Goal: Task Accomplishment & Management: Use online tool/utility

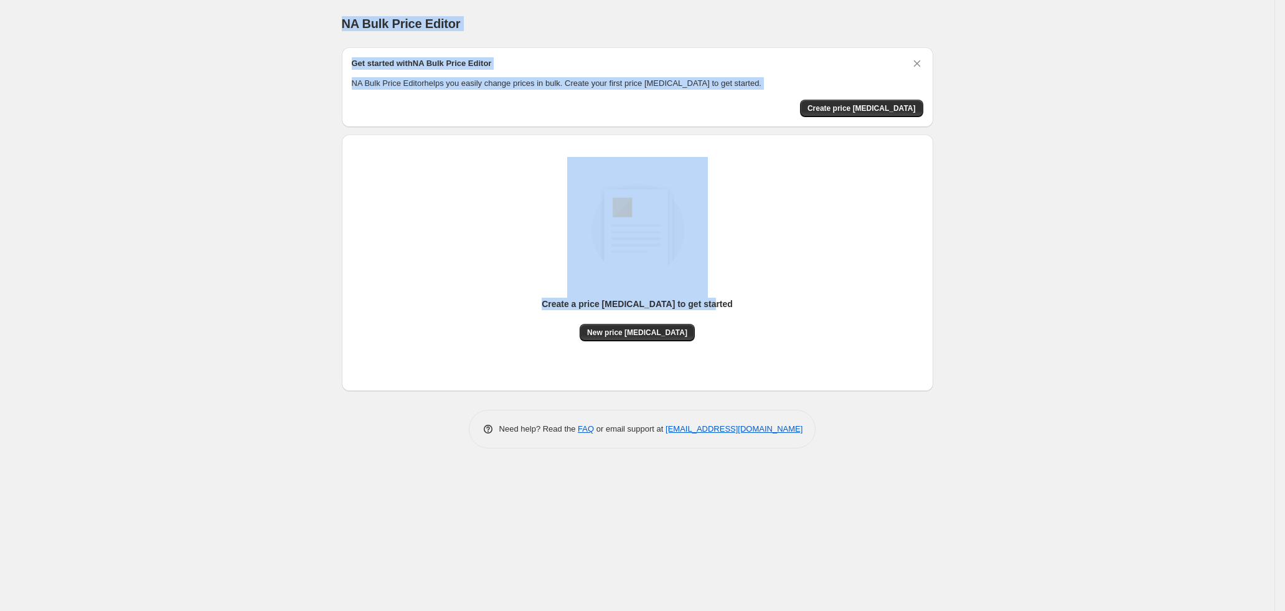
drag, startPoint x: 333, startPoint y: 16, endPoint x: 805, endPoint y: 344, distance: 575.1
click at [805, 344] on div "NA Bulk Price Editor. This page is ready NA Bulk Price Editor Get started with …" at bounding box center [637, 233] width 621 height 467
copy div "NA Bulk Price Editor Get started with NA Bulk Price Editor NA Bulk Price Editor…"
drag, startPoint x: 1075, startPoint y: 304, endPoint x: 1049, endPoint y: 279, distance: 36.1
click at [1075, 302] on div "NA Bulk Price Editor. This page is ready NA Bulk Price Editor Get started with …" at bounding box center [637, 305] width 1274 height 611
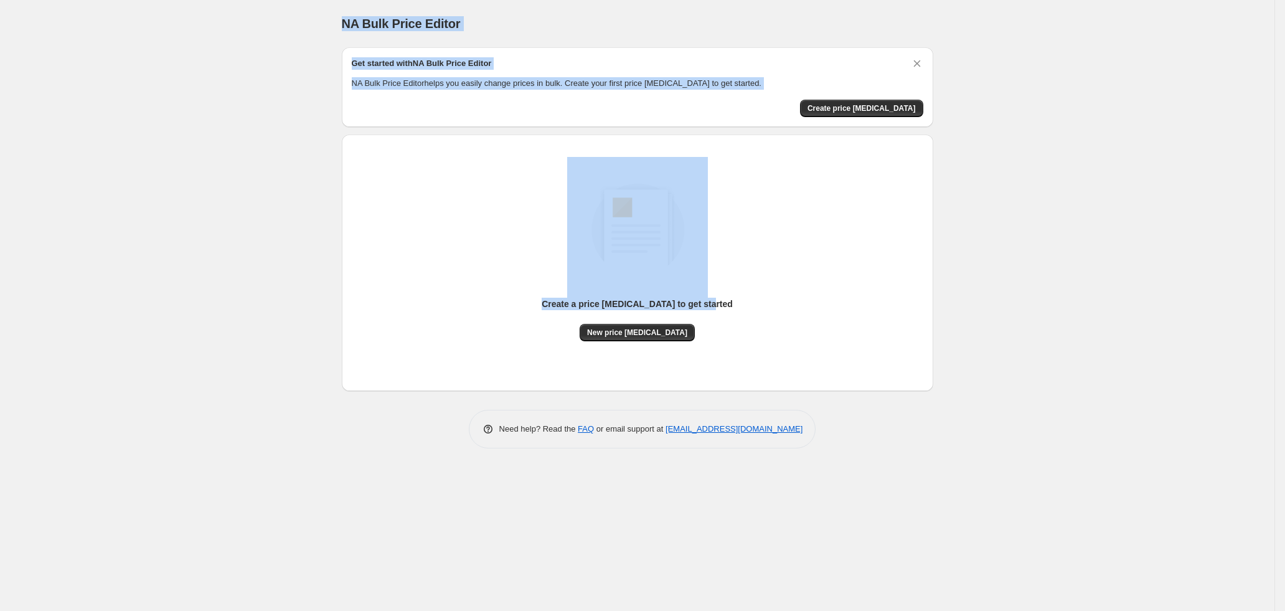
click at [957, 251] on div "NA Bulk Price Editor. This page is ready NA Bulk Price Editor Get started with …" at bounding box center [637, 305] width 1274 height 611
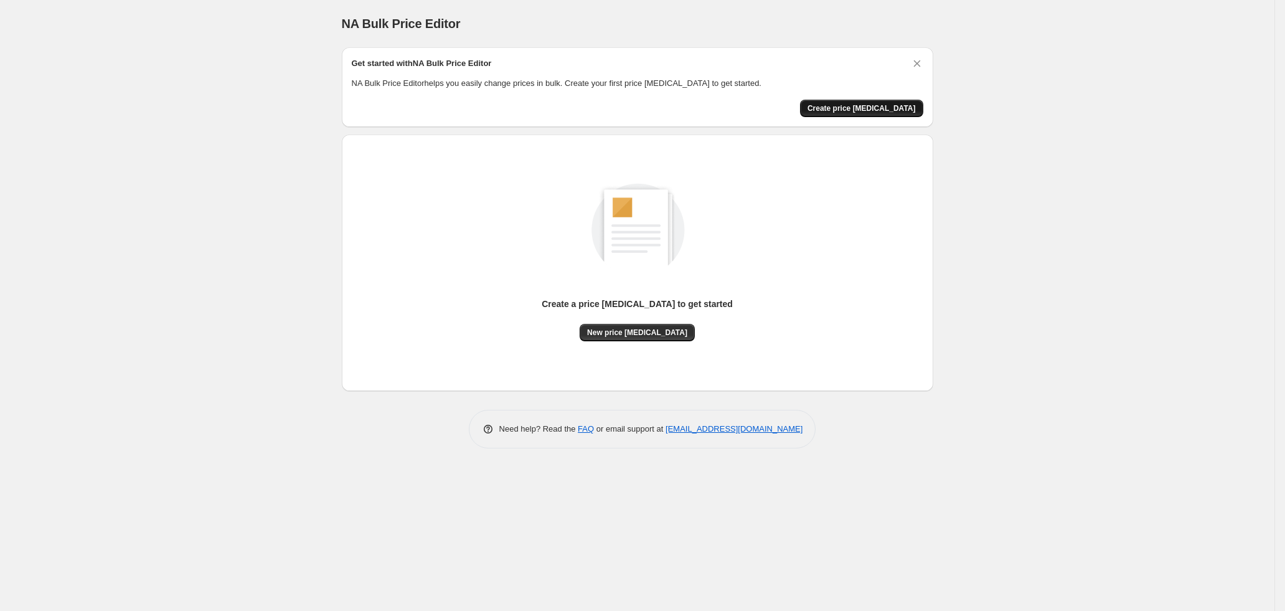
click at [872, 108] on span "Create price [MEDICAL_DATA]" at bounding box center [861, 108] width 108 height 10
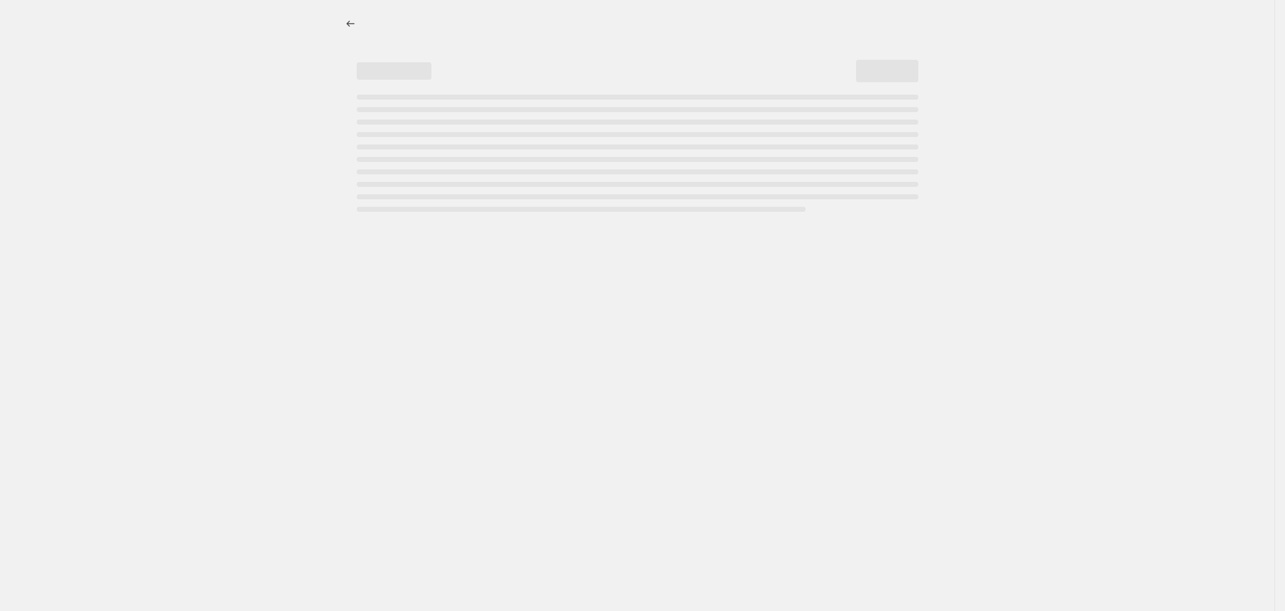
select select "percentage"
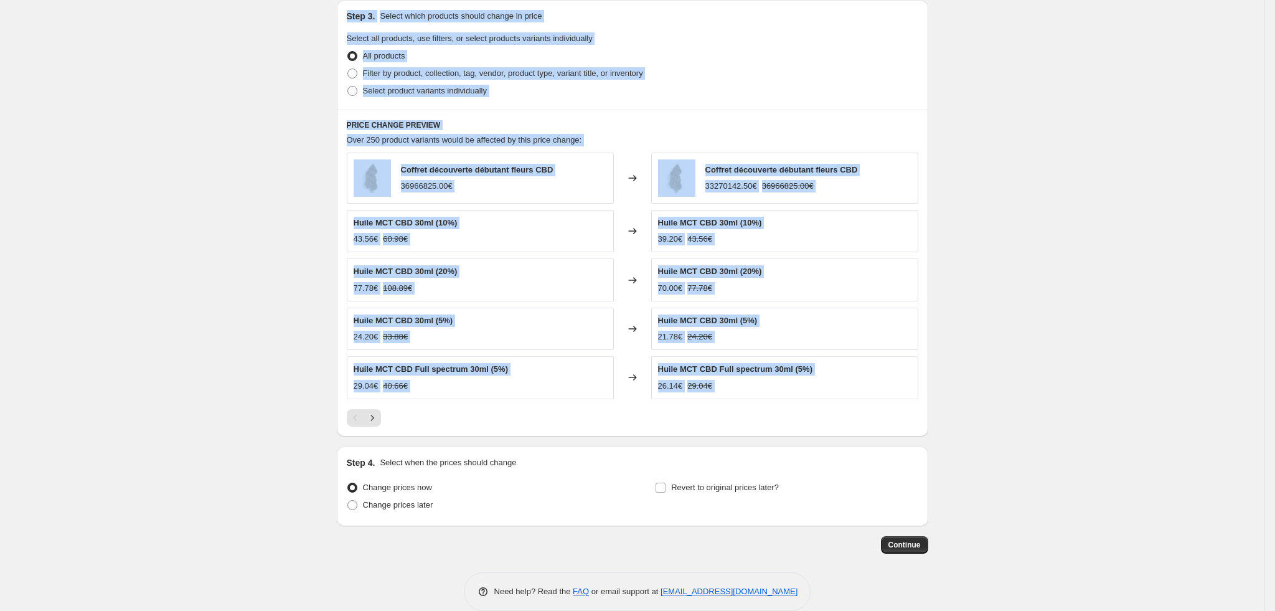
scroll to position [602, 0]
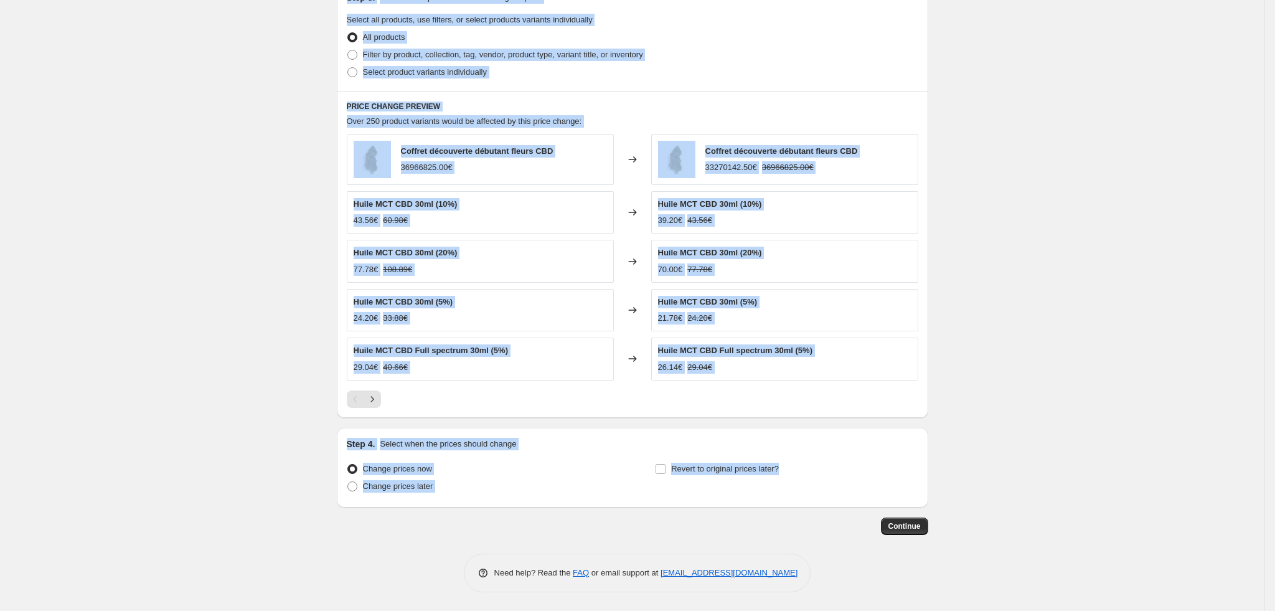
drag, startPoint x: 335, startPoint y: 24, endPoint x: 800, endPoint y: 505, distance: 669.0
click at [800, 505] on div "Create new price [MEDICAL_DATA]. This page is ready Create new price [MEDICAL_D…" at bounding box center [632, 5] width 621 height 1210
copy div "Create new price [MEDICAL_DATA] Draft Step 1. Optionally give your price [MEDIC…"
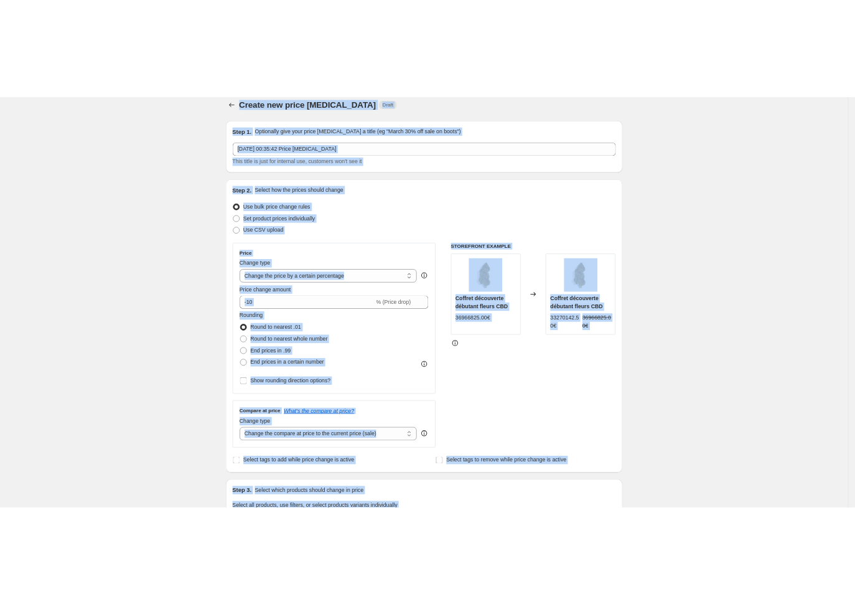
scroll to position [0, 0]
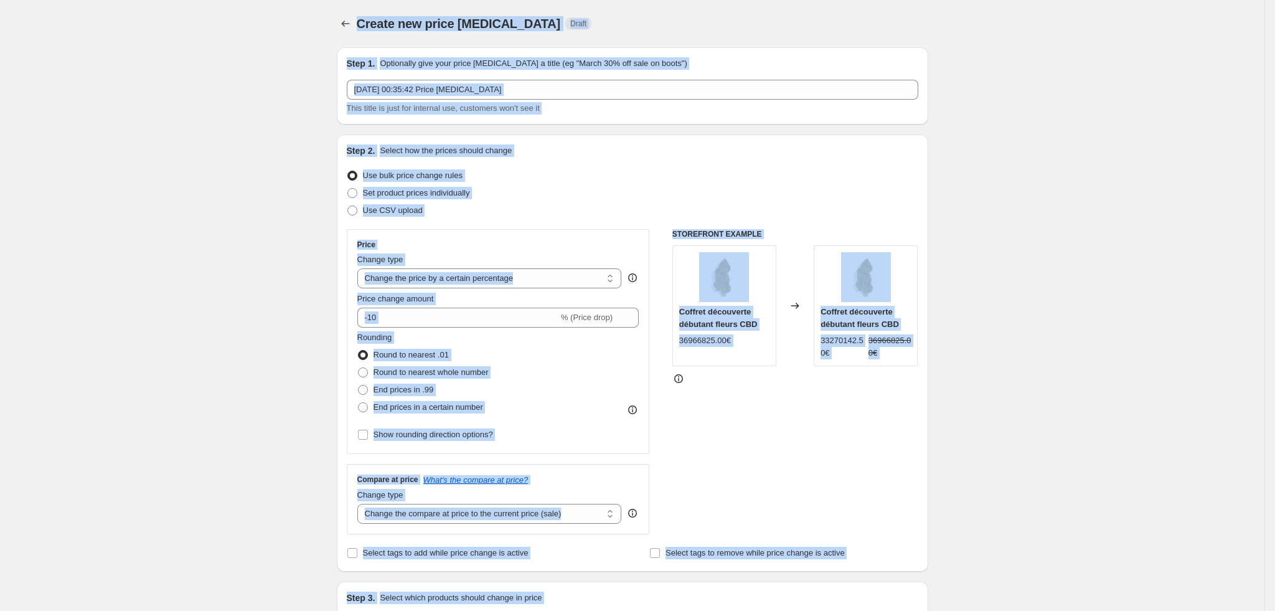
click at [283, 347] on div "Create new price [MEDICAL_DATA]. This page is ready Create new price [MEDICAL_D…" at bounding box center [632, 605] width 1264 height 1210
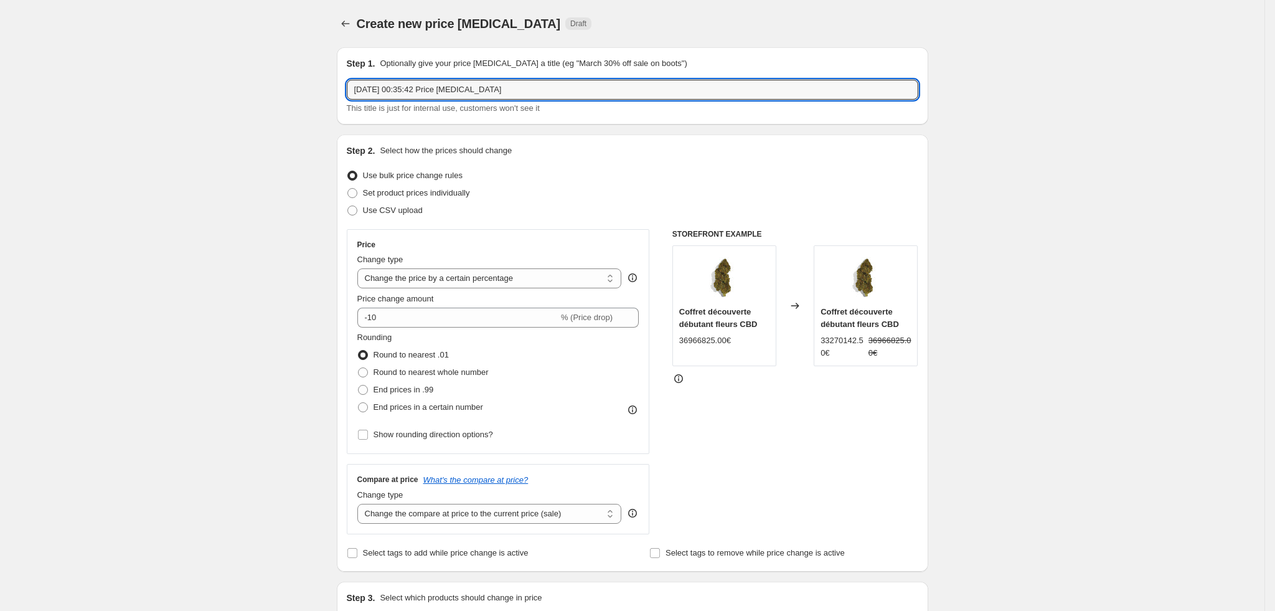
drag, startPoint x: 505, startPoint y: 83, endPoint x: 333, endPoint y: 73, distance: 172.1
click at [342, 73] on div "Step 1. Optionally give your price [MEDICAL_DATA] a title (eg "March 30% off sa…" at bounding box center [632, 85] width 591 height 77
paste input "Correction Prix CBDEAU"
type input "Correction Prix CBDEAU"
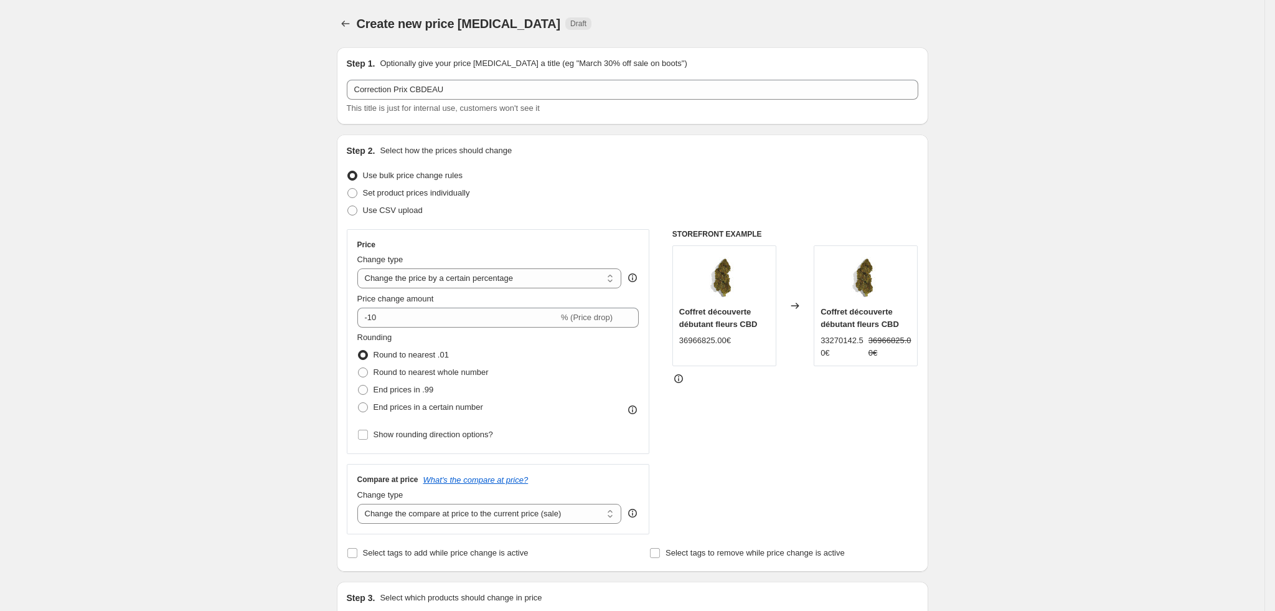
click at [233, 230] on div "Create new price [MEDICAL_DATA]. This page is ready Create new price [MEDICAL_D…" at bounding box center [632, 605] width 1264 height 1210
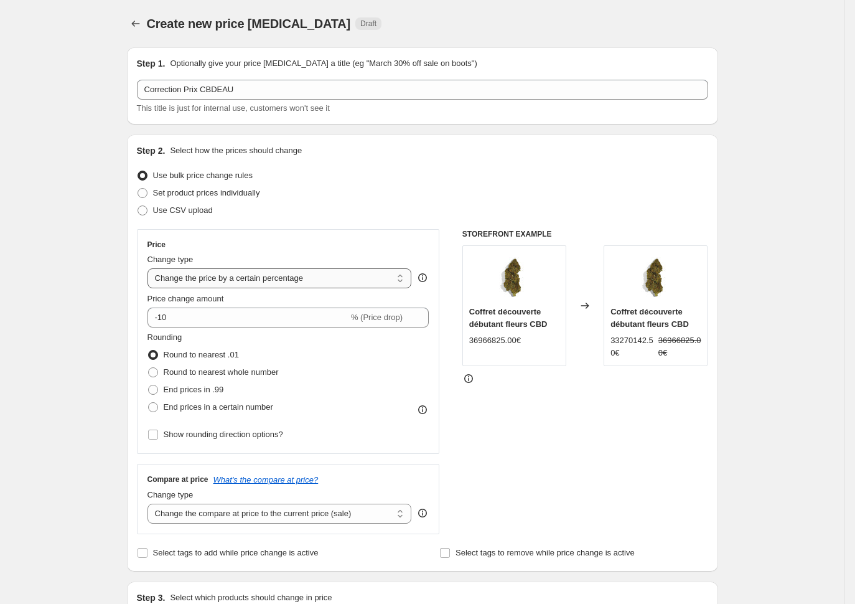
click at [353, 279] on select "Change the price to a certain amount Change the price by a certain amount Chang…" at bounding box center [279, 278] width 264 height 20
click at [221, 276] on select "Change the price to a certain amount Change the price by a certain amount Chang…" at bounding box center [279, 278] width 264 height 20
select select "bcap"
click at [152, 268] on select "Change the price to a certain amount Change the price by a certain amount Chang…" at bounding box center [279, 278] width 264 height 20
type input "-12.00"
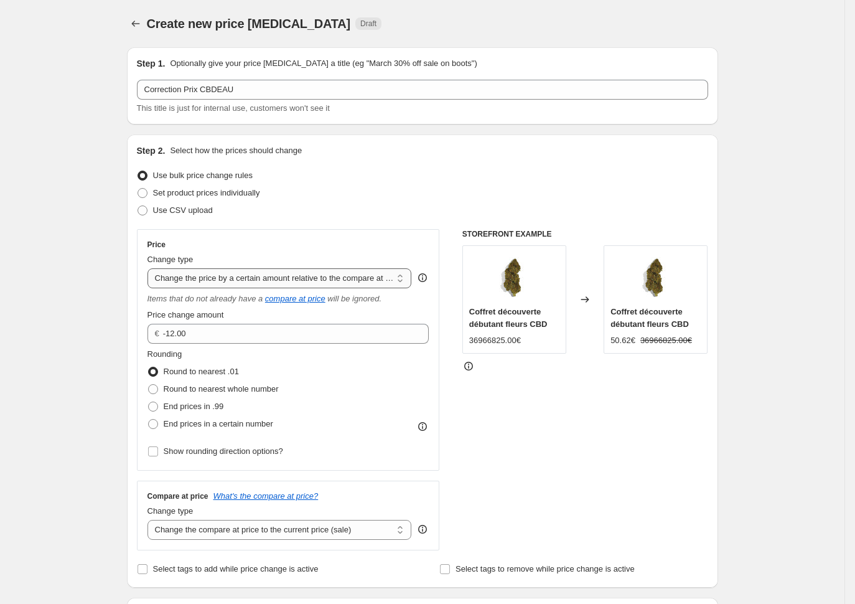
click at [271, 279] on select "Change the price to a certain amount Change the price by a certain amount Chang…" at bounding box center [279, 278] width 264 height 20
click at [268, 277] on select "Change the price to a certain amount Change the price by a certain amount Chang…" at bounding box center [279, 278] width 264 height 20
click at [268, 284] on select "Change the price to a certain amount Change the price by a certain amount Chang…" at bounding box center [279, 278] width 264 height 20
select select "to"
click at [152, 268] on select "Change the price to a certain amount Change the price by a certain amount Chang…" at bounding box center [279, 278] width 264 height 20
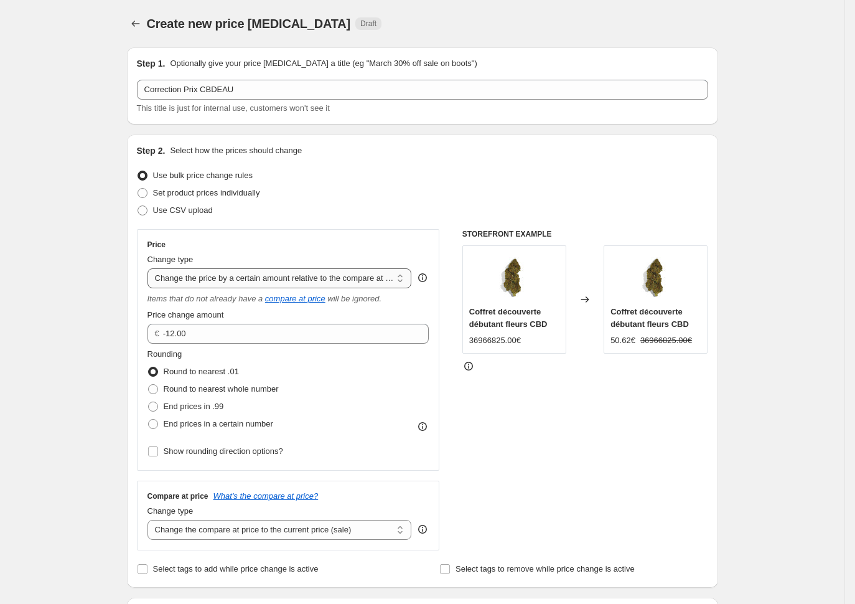
type input "80.00"
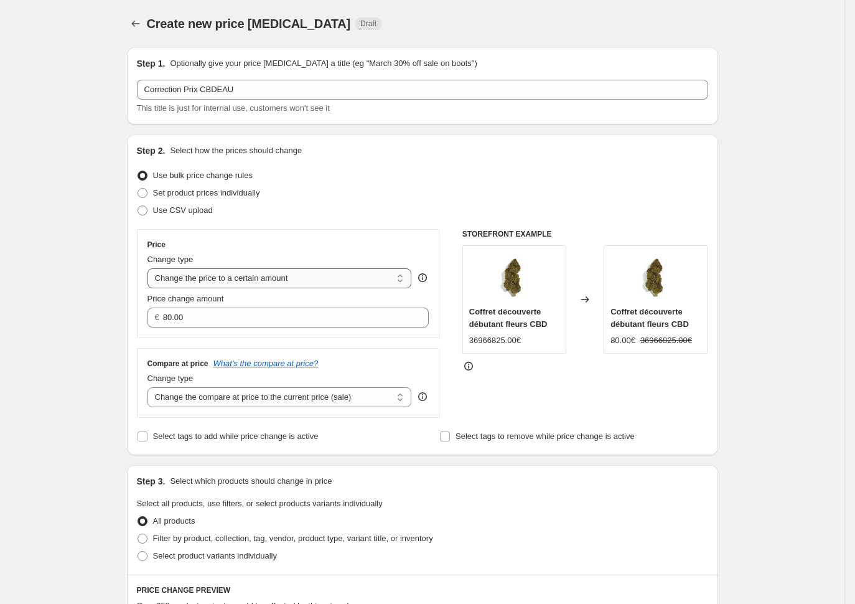
click at [268, 271] on select "Change the price to a certain amount Change the price by a certain amount Chang…" at bounding box center [279, 278] width 264 height 20
drag, startPoint x: 72, startPoint y: 233, endPoint x: 105, endPoint y: 229, distance: 33.9
click at [70, 233] on div "Create new price [MEDICAL_DATA]. This page is ready Create new price [MEDICAL_D…" at bounding box center [422, 547] width 845 height 1094
click at [227, 270] on select "Change the price to a certain amount Change the price by a certain amount Chang…" at bounding box center [279, 278] width 264 height 20
click at [201, 193] on span "Set product prices individually" at bounding box center [206, 192] width 107 height 9
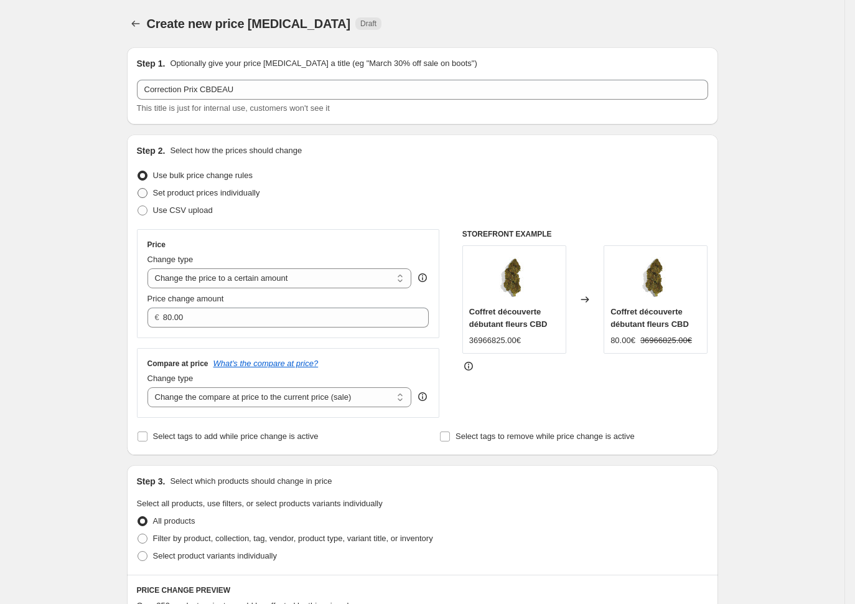
click at [138, 189] on input "Set product prices individually" at bounding box center [138, 188] width 1 height 1
radio input "true"
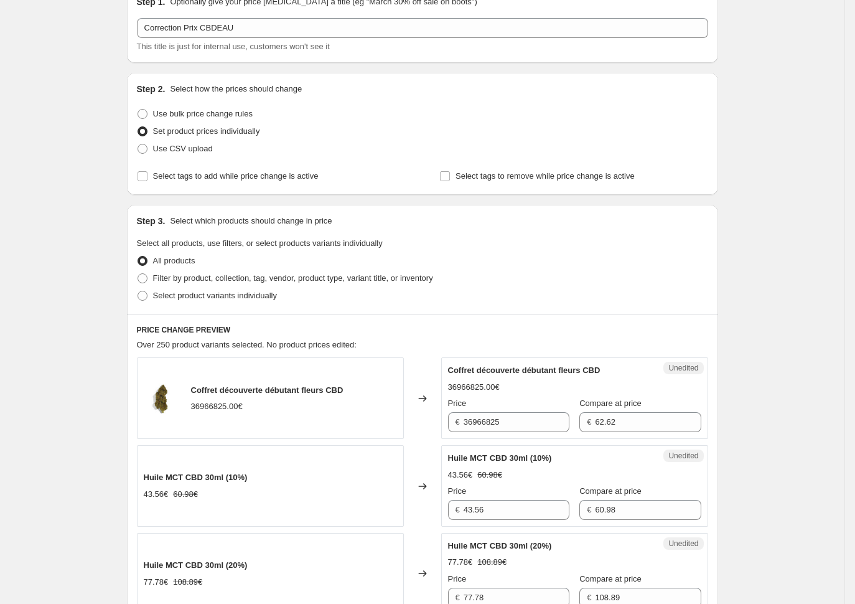
scroll to position [93, 0]
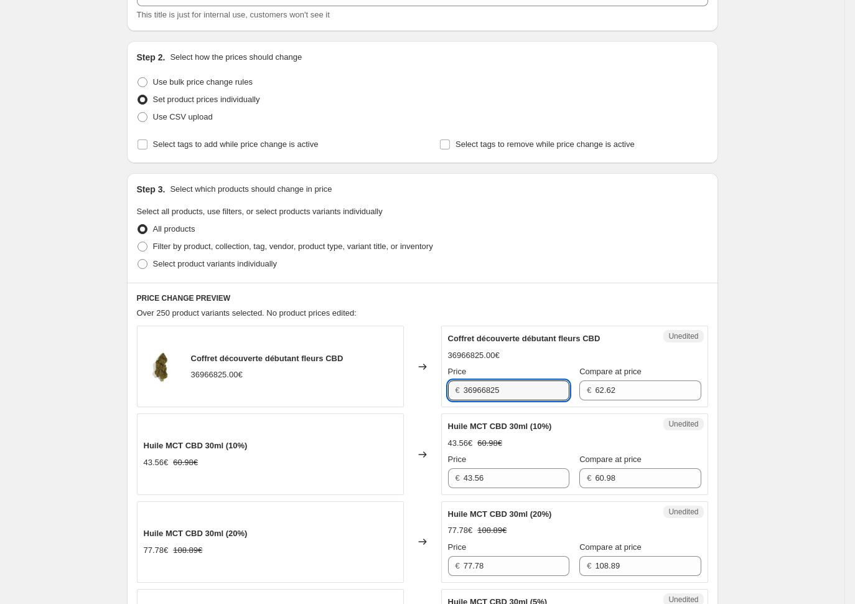
drag, startPoint x: 443, startPoint y: 380, endPoint x: 413, endPoint y: 378, distance: 30.6
click at [413, 378] on div "Coffret découverte débutant fleurs CBD 36966825.00€ Changed to Unedited Coffret…" at bounding box center [422, 366] width 571 height 82
type input "36966825"
drag, startPoint x: 500, startPoint y: 477, endPoint x: 368, endPoint y: 467, distance: 131.7
click at [368, 467] on div "Huile MCT CBD 30ml (10%) 43.56€ 60.98€ Changed to Unedited Huile MCT CBD 30ml (…" at bounding box center [422, 454] width 571 height 82
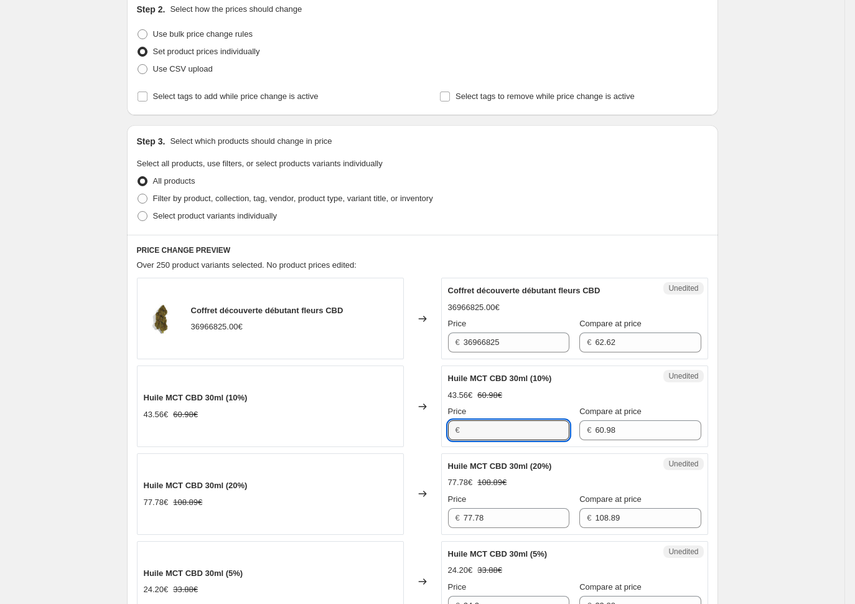
scroll to position [187, 0]
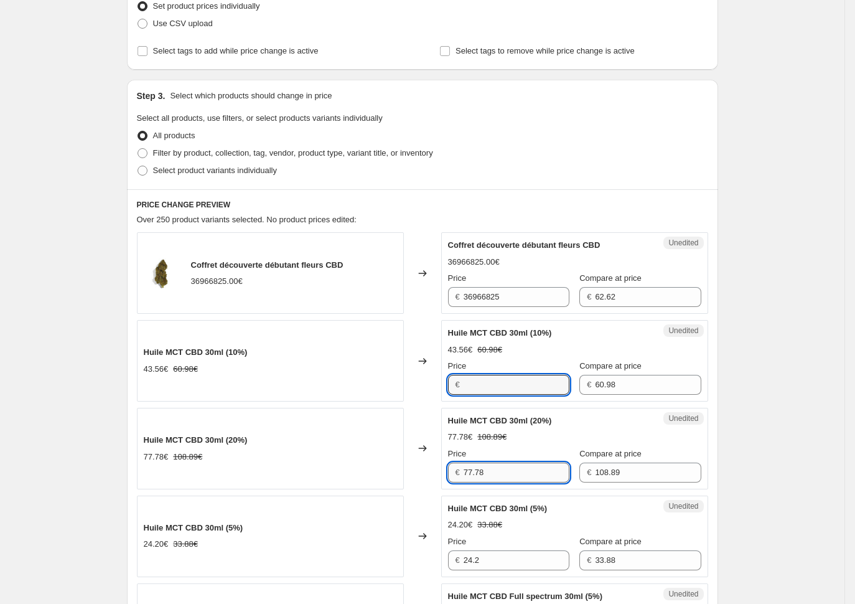
type input "43.56"
drag, startPoint x: 502, startPoint y: 472, endPoint x: 389, endPoint y: 464, distance: 112.9
click at [399, 465] on div "Huile MCT CBD 30ml (20%) 77.78€ 108.89€ Changed to Unedited Huile MCT CBD 30ml …" at bounding box center [422, 449] width 571 height 82
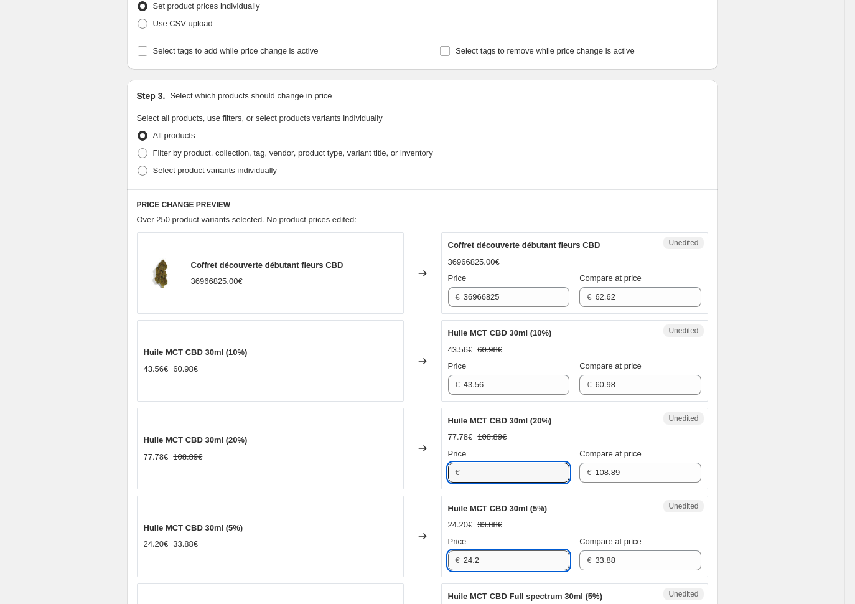
type input "77.78"
drag, startPoint x: 513, startPoint y: 553, endPoint x: 408, endPoint y: 546, distance: 104.8
click at [416, 546] on div "Huile MCT CBD 30ml (5%) 24.20€ 33.88€ Changed to Unedited Huile MCT CBD 30ml (5…" at bounding box center [422, 536] width 571 height 82
type input "24.2"
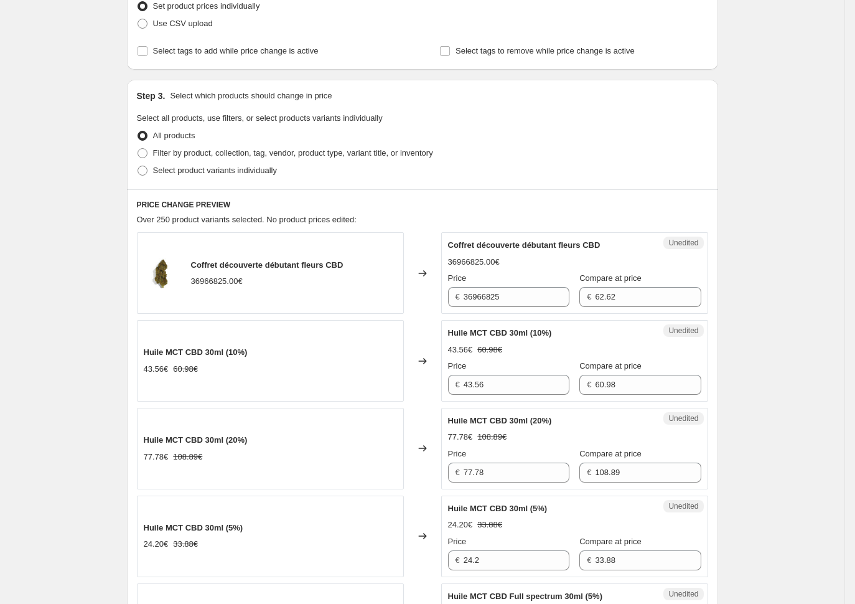
click at [533, 517] on div "Huile MCT CBD 30ml (5%) 24.20€ 33.88€ Price € 24.2 Compare at price € 33.88" at bounding box center [574, 536] width 253 height 68
drag, startPoint x: 628, startPoint y: 299, endPoint x: 570, endPoint y: 291, distance: 58.5
click at [565, 289] on div "Price € 36966825 Compare at price € 62.62" at bounding box center [574, 289] width 253 height 35
drag, startPoint x: 622, startPoint y: 388, endPoint x: 607, endPoint y: 387, distance: 15.0
click at [608, 388] on div "Unedited Huile MCT CBD 30ml (10%) 43.56€ 60.98€ Price € 43.56 Compare at price …" at bounding box center [574, 361] width 267 height 82
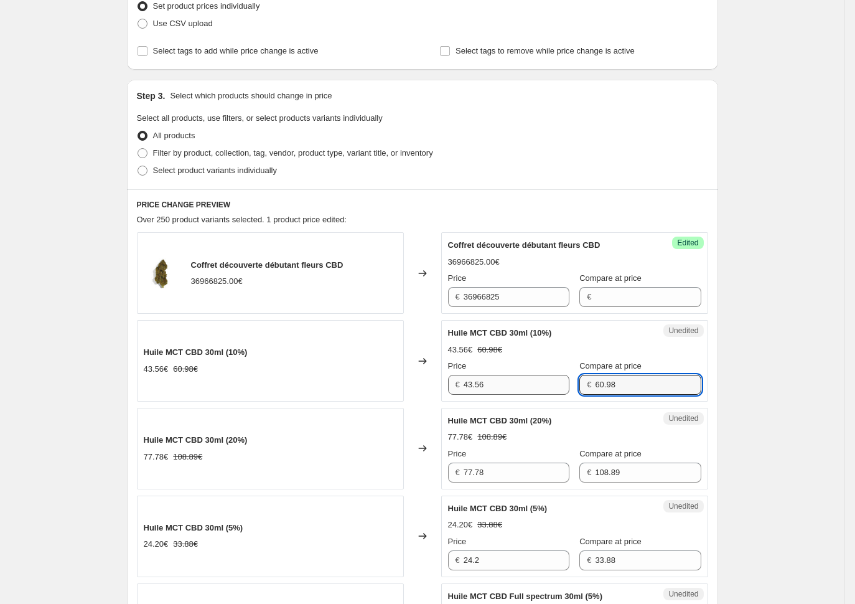
drag, startPoint x: 622, startPoint y: 383, endPoint x: 548, endPoint y: 381, distance: 74.1
click at [548, 381] on div "Price € 43.56 Compare at price € 60.98" at bounding box center [574, 377] width 253 height 35
drag, startPoint x: 621, startPoint y: 390, endPoint x: 541, endPoint y: 385, distance: 80.5
click at [541, 385] on div "Price € 43.56 Compare at price € 60.98" at bounding box center [574, 377] width 253 height 35
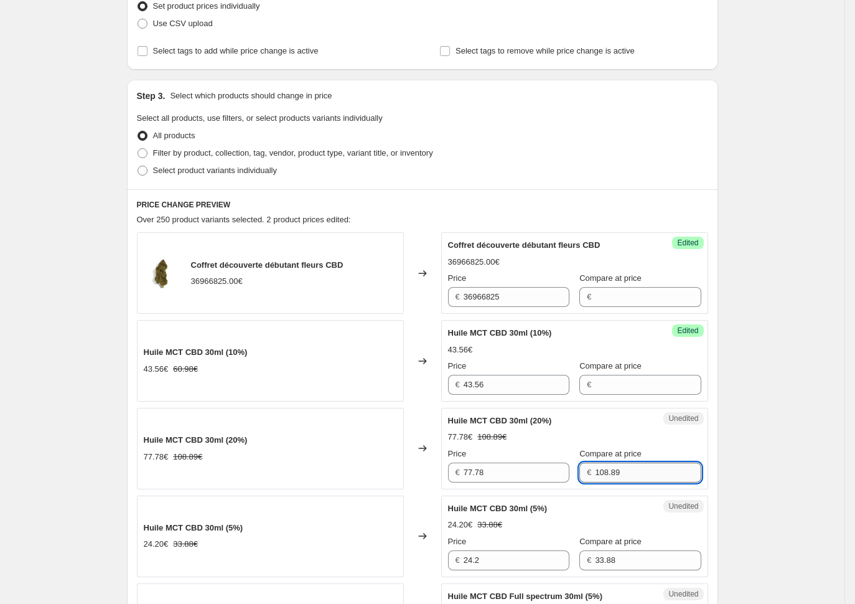
click at [636, 471] on input "108.89" at bounding box center [648, 472] width 106 height 20
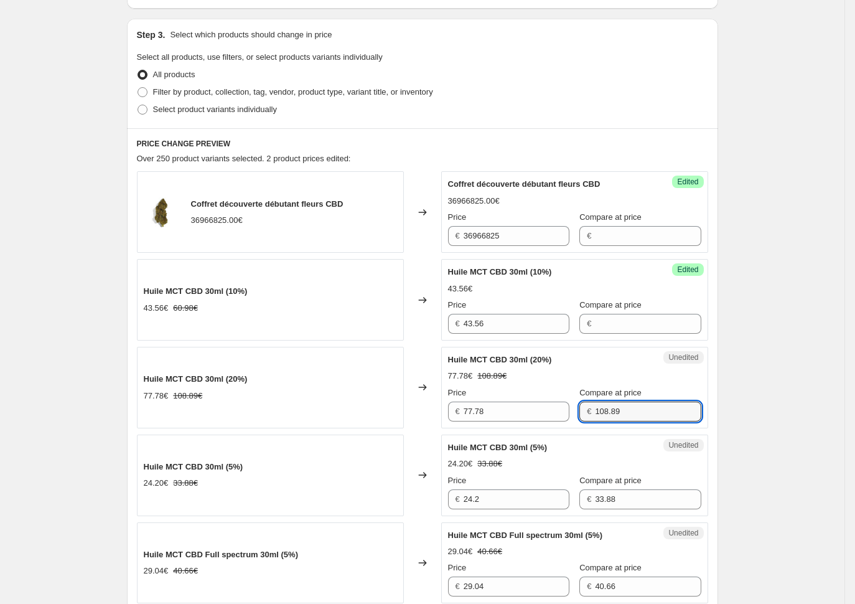
scroll to position [279, 0]
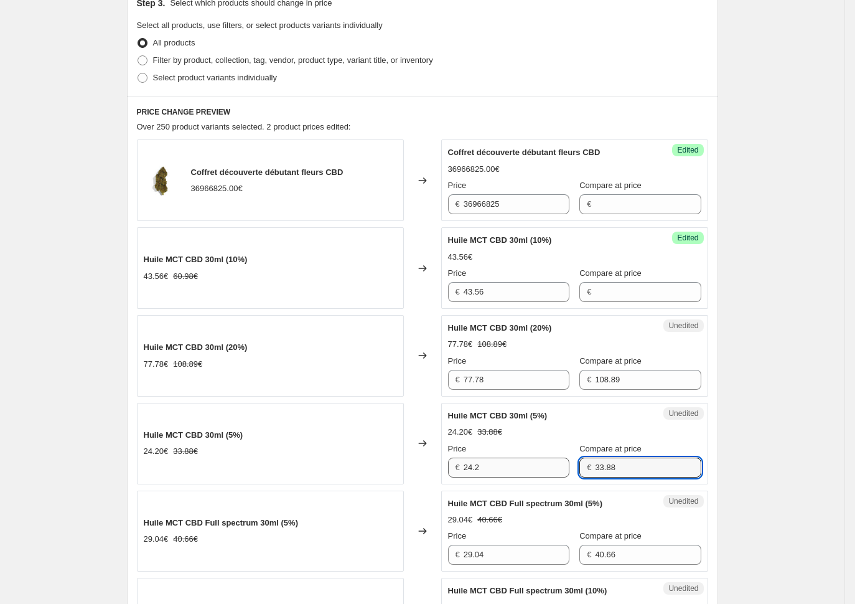
drag, startPoint x: 614, startPoint y: 461, endPoint x: 558, endPoint y: 465, distance: 56.8
click at [561, 465] on div "Price € 24.2 Compare at price € 33.88" at bounding box center [574, 459] width 253 height 35
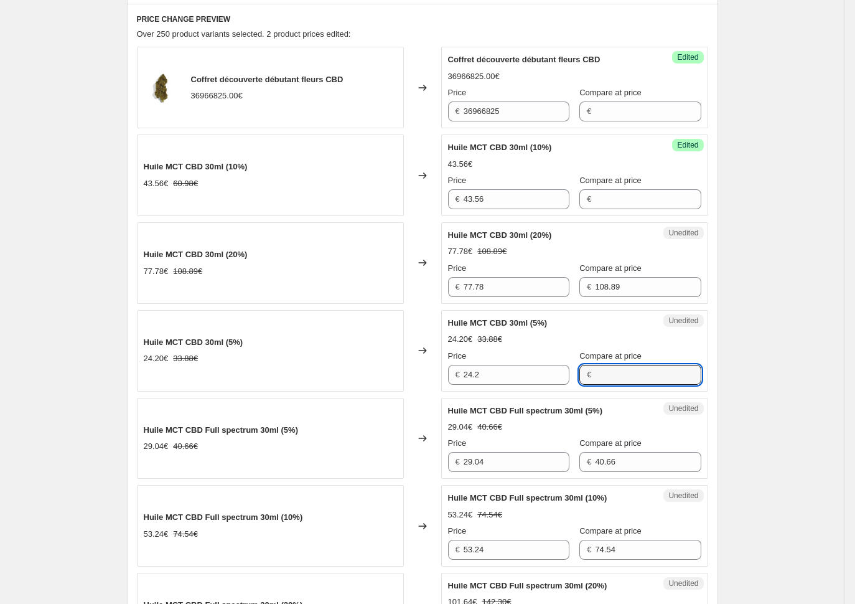
scroll to position [373, 0]
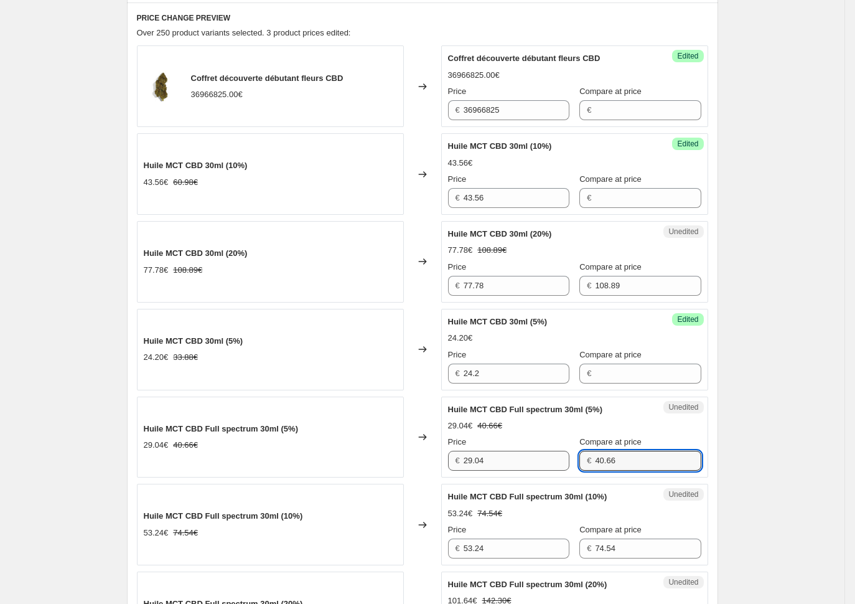
drag, startPoint x: 639, startPoint y: 460, endPoint x: 557, endPoint y: 452, distance: 82.5
click at [558, 452] on div "Price € 29.04 Compare at price € 40.66" at bounding box center [574, 453] width 253 height 35
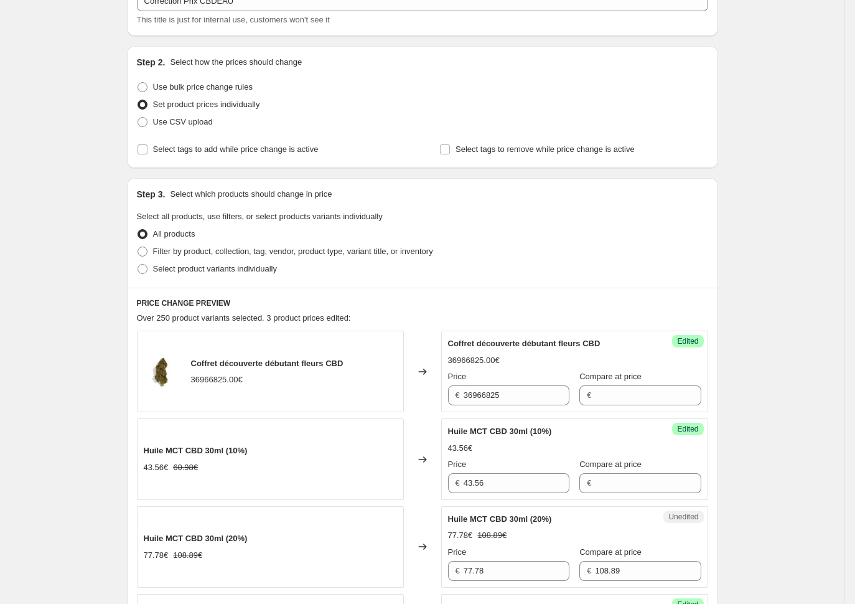
scroll to position [115, 0]
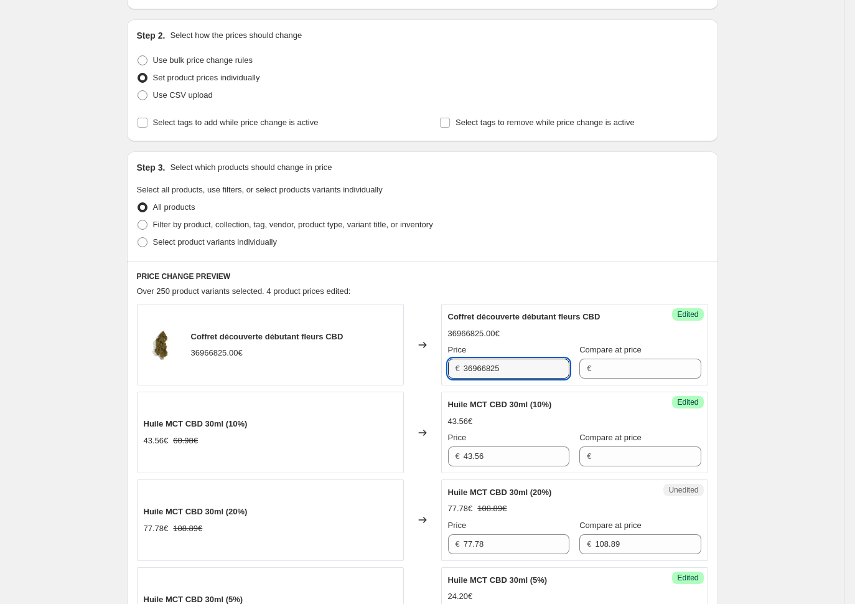
drag, startPoint x: 522, startPoint y: 368, endPoint x: 447, endPoint y: 360, distance: 75.1
click at [447, 360] on div "Success Edited [PERSON_NAME] découverte débutant fleurs CBD 36966825.00€ Price …" at bounding box center [574, 345] width 267 height 82
type input "39.99"
click at [640, 240] on div "Select product variants individually" at bounding box center [422, 241] width 571 height 17
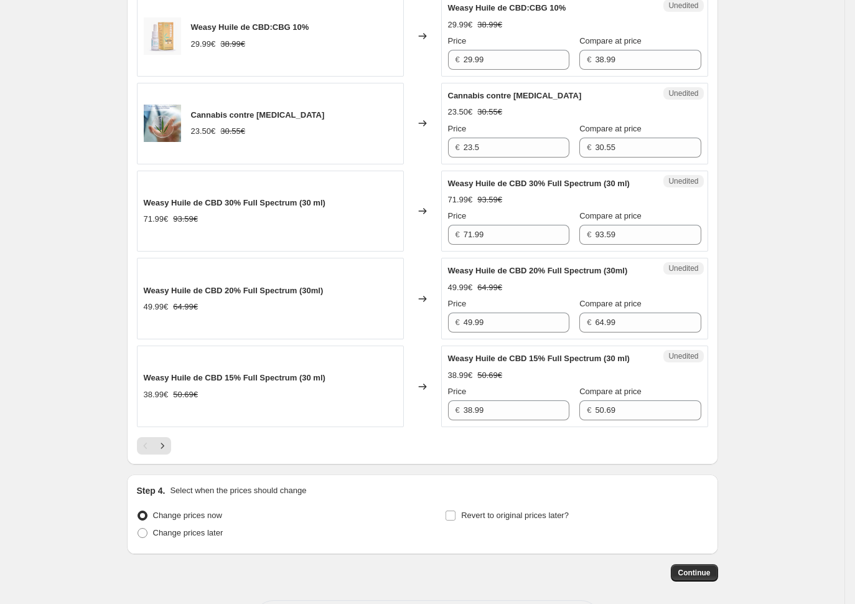
scroll to position [1795, 0]
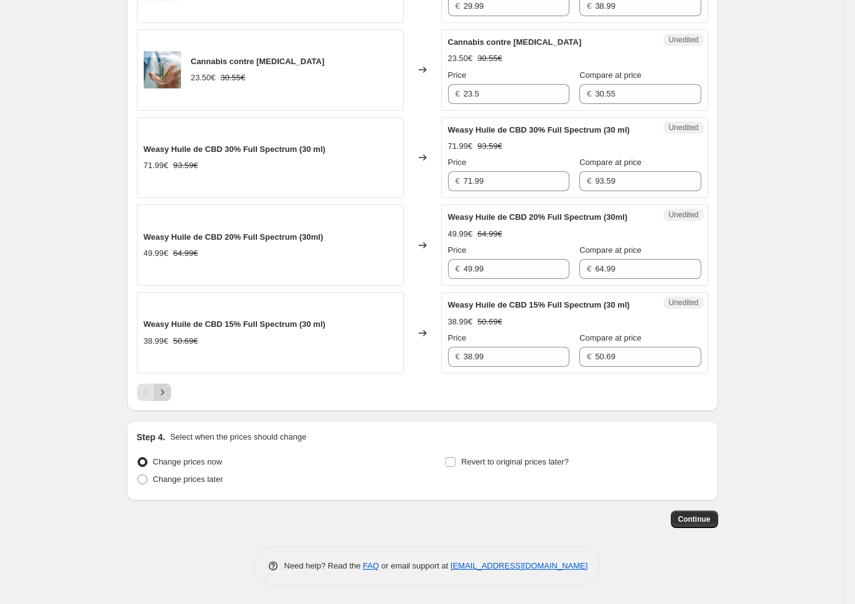
click at [166, 395] on icon "Next" at bounding box center [162, 392] width 12 height 12
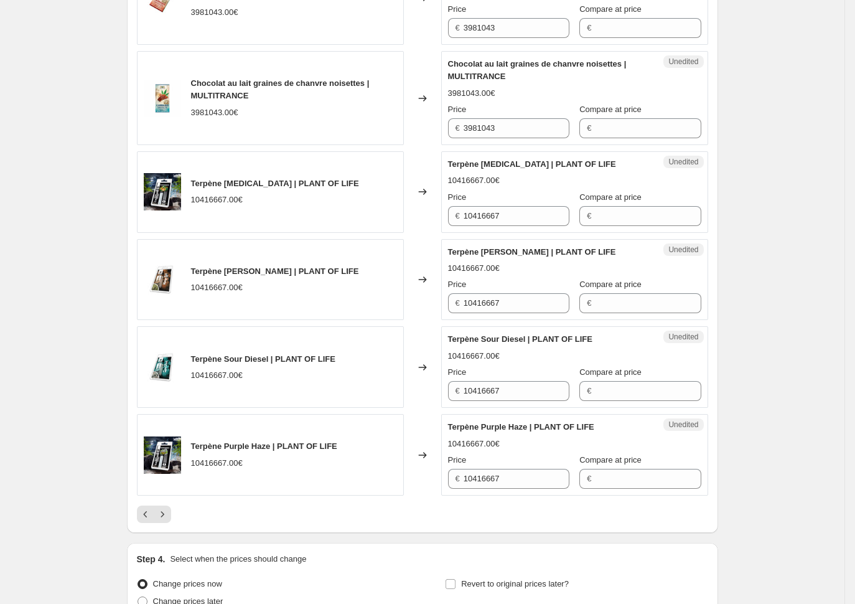
scroll to position [1858, 0]
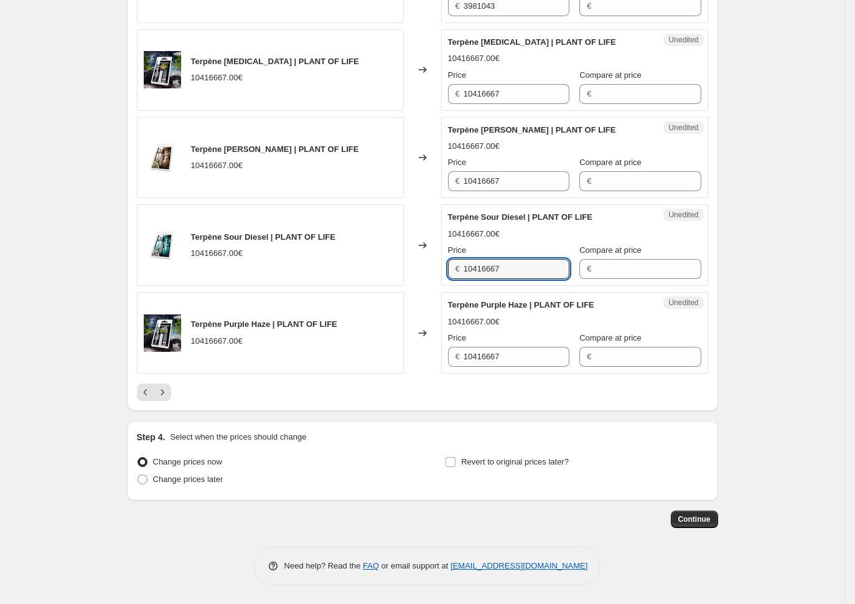
drag, startPoint x: 529, startPoint y: 266, endPoint x: 432, endPoint y: 263, distance: 97.1
click at [432, 263] on div "Terpène Sour Diesel | PLANT OF LIFE 10416667.00€ Changed to Unedited Terpène So…" at bounding box center [422, 245] width 571 height 82
drag, startPoint x: 476, startPoint y: 268, endPoint x: 424, endPoint y: 217, distance: 72.6
click at [424, 217] on div "Changed to" at bounding box center [422, 245] width 37 height 82
drag, startPoint x: 505, startPoint y: 233, endPoint x: 447, endPoint y: 232, distance: 58.5
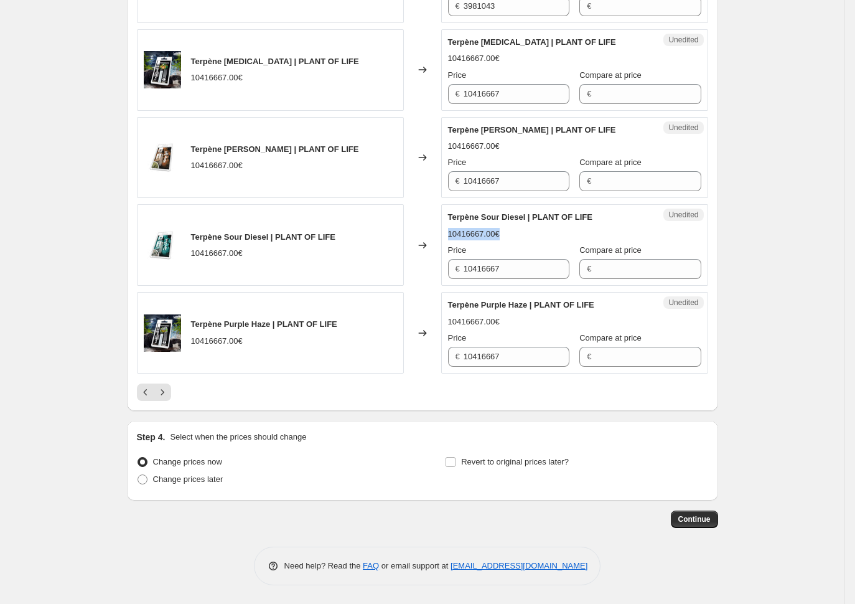
click at [447, 232] on div "Unedited Terpène Sour Diesel | PLANT OF LIFE 10416667.00€ Price € 10416667 Comp…" at bounding box center [574, 245] width 267 height 82
drag, startPoint x: 462, startPoint y: 232, endPoint x: 442, endPoint y: 230, distance: 20.1
click at [441, 230] on div "Changed to" at bounding box center [422, 245] width 37 height 82
drag, startPoint x: 451, startPoint y: 218, endPoint x: 675, endPoint y: 281, distance: 231.9
click at [677, 281] on div "Unedited Terpène Sour Diesel | PLANT OF LIFE 10416667.00€ Price € 10416667 Comp…" at bounding box center [574, 245] width 267 height 82
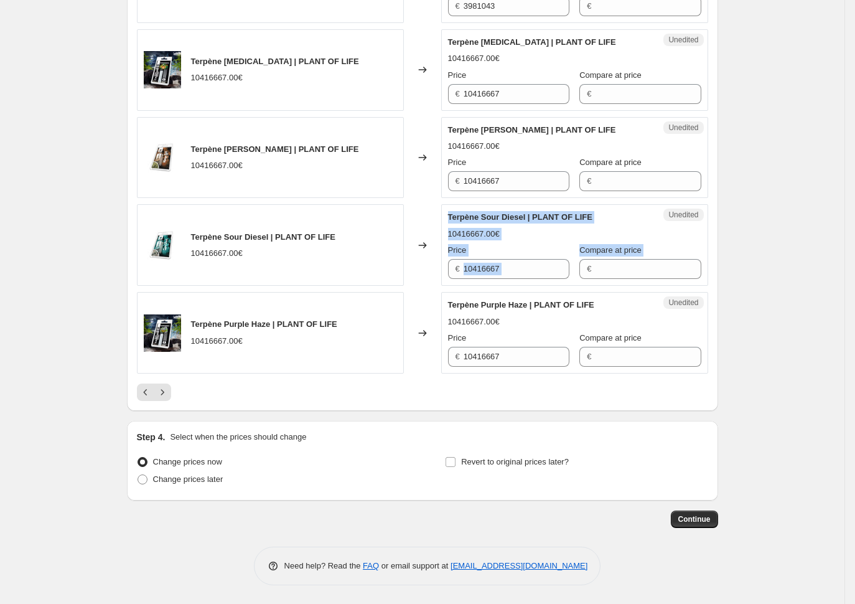
copy div "Terpène Sour Diesel | PLANT OF LIFE 10416667.00€ Price € Compare at price €"
drag, startPoint x: 377, startPoint y: 228, endPoint x: 390, endPoint y: 227, distance: 13.7
click at [377, 228] on div "Terpène Sour Diesel | PLANT OF LIFE 10416667.00€" at bounding box center [270, 245] width 267 height 82
click at [466, 235] on div "10416667.00€" at bounding box center [474, 234] width 52 height 12
drag, startPoint x: 480, startPoint y: 233, endPoint x: 491, endPoint y: 233, distance: 10.6
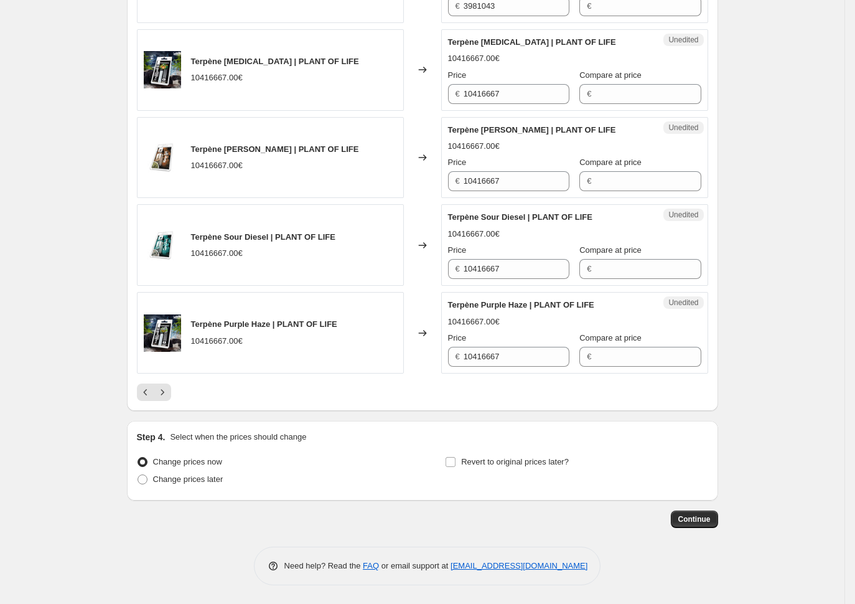
click at [488, 233] on div "10416667.00€" at bounding box center [474, 234] width 52 height 12
drag, startPoint x: 491, startPoint y: 233, endPoint x: 505, endPoint y: 238, distance: 15.2
click at [492, 233] on div "10416667.00€" at bounding box center [474, 234] width 52 height 12
click at [551, 234] on div "10416667.00€" at bounding box center [574, 234] width 253 height 12
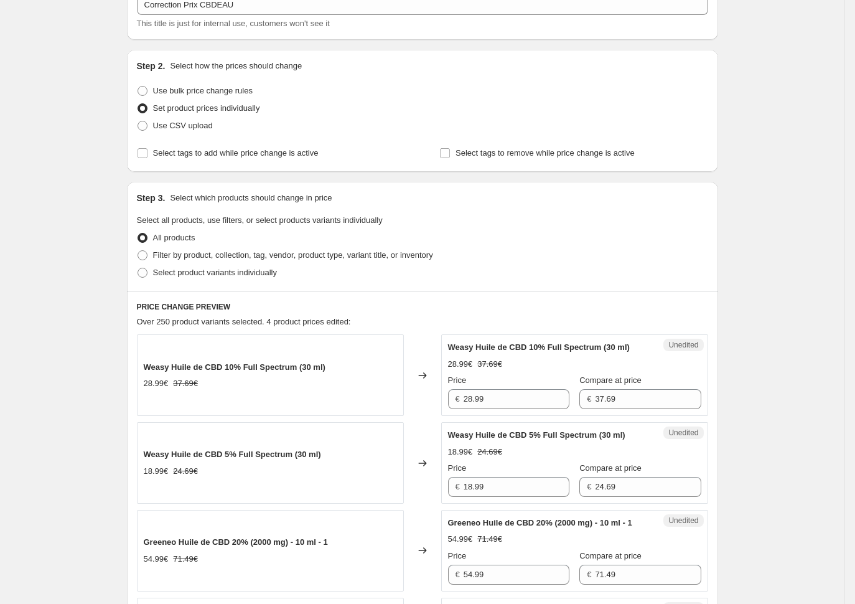
scroll to position [0, 0]
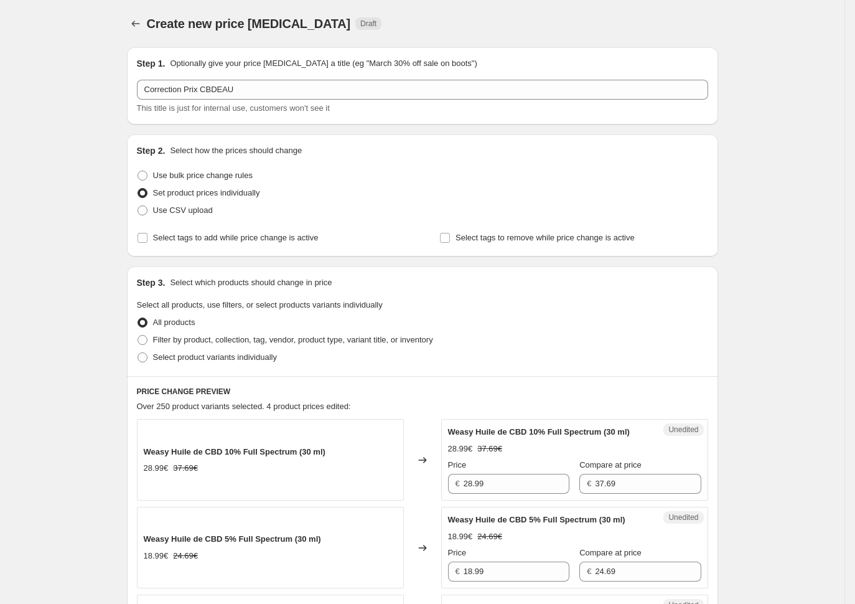
click at [566, 342] on div "Filter by product, collection, tag, vendor, product type, variant title, or inv…" at bounding box center [422, 339] width 571 height 17
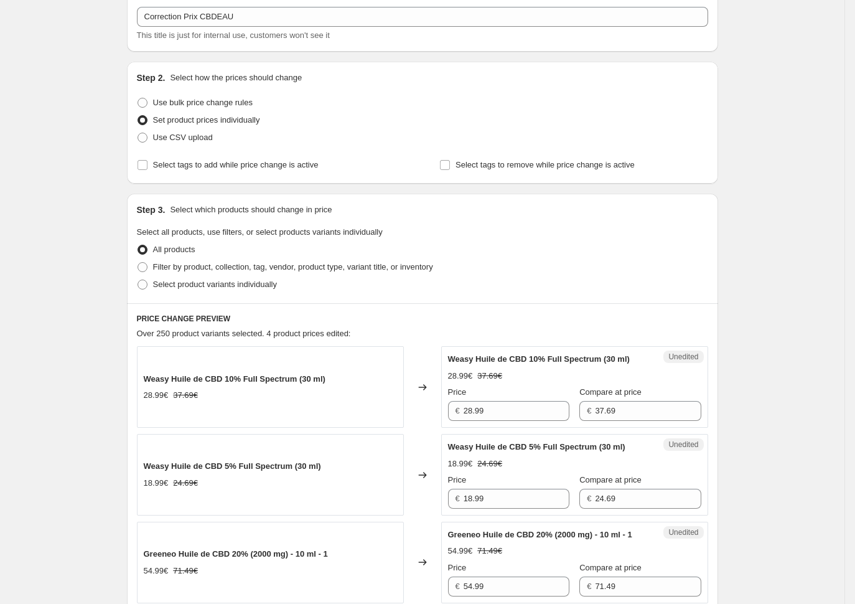
scroll to position [93, 0]
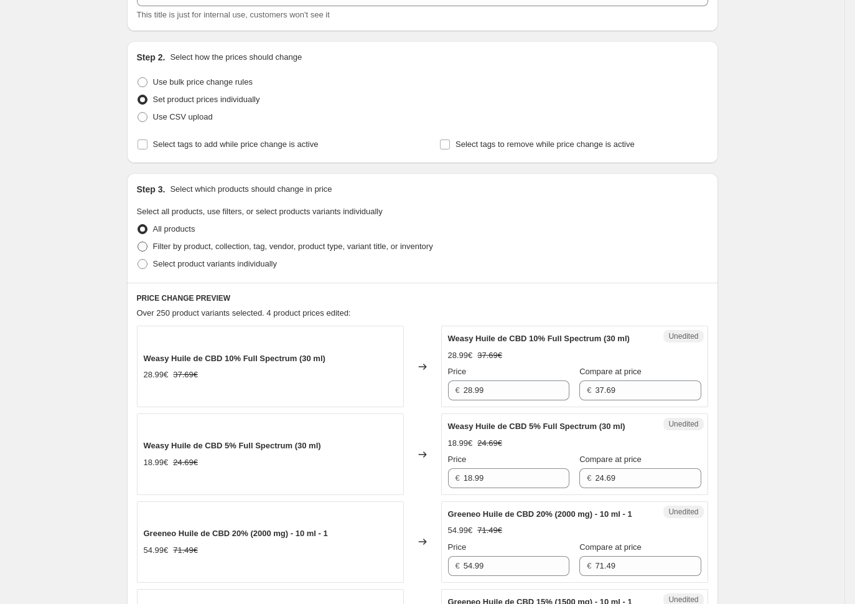
click at [185, 247] on span "Filter by product, collection, tag, vendor, product type, variant title, or inv…" at bounding box center [293, 245] width 280 height 9
click at [138, 242] on input "Filter by product, collection, tag, vendor, product type, variant title, or inv…" at bounding box center [138, 241] width 1 height 1
radio input "true"
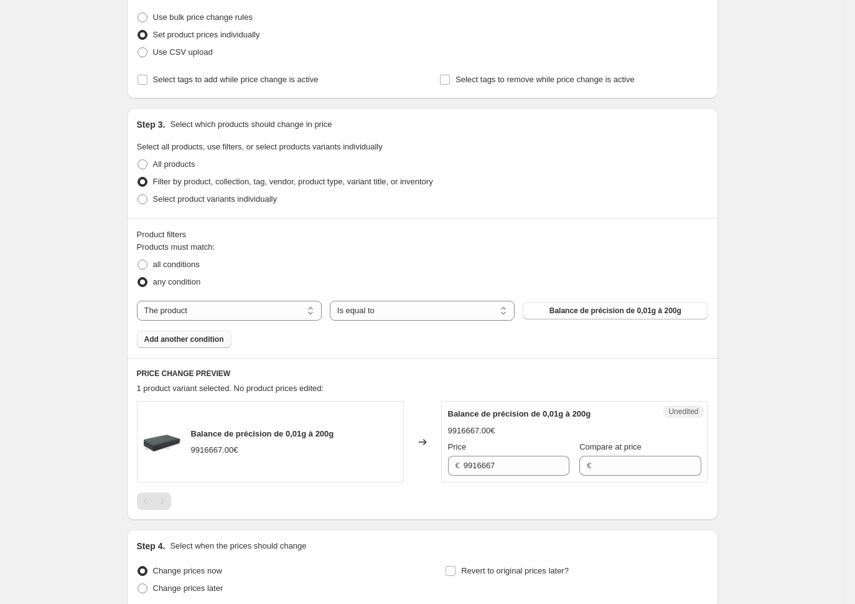
scroll to position [187, 0]
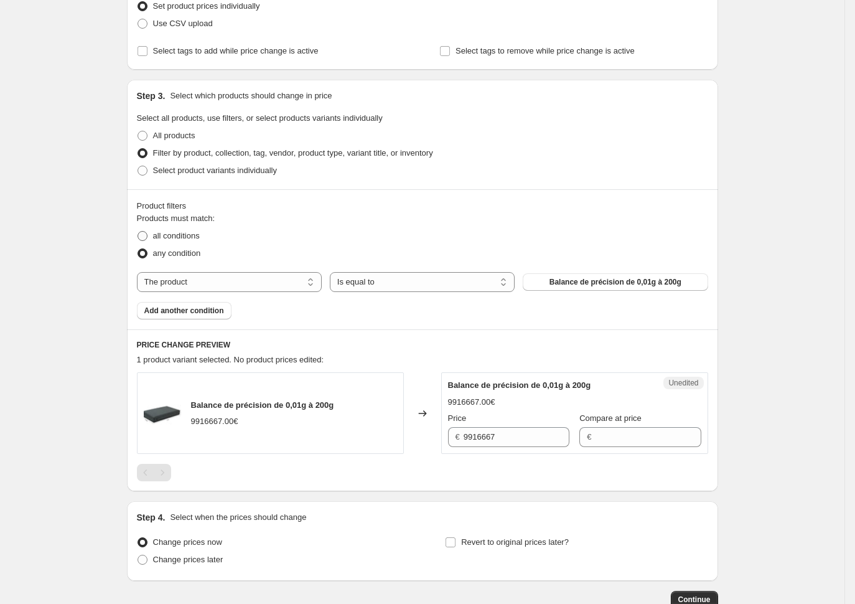
click at [144, 240] on span at bounding box center [143, 236] width 10 height 10
click at [138, 232] on input "all conditions" at bounding box center [138, 231] width 1 height 1
radio input "true"
click at [167, 274] on select "The product The product's collection The product's tag The product's vendor The…" at bounding box center [229, 282] width 185 height 20
select select "vendor"
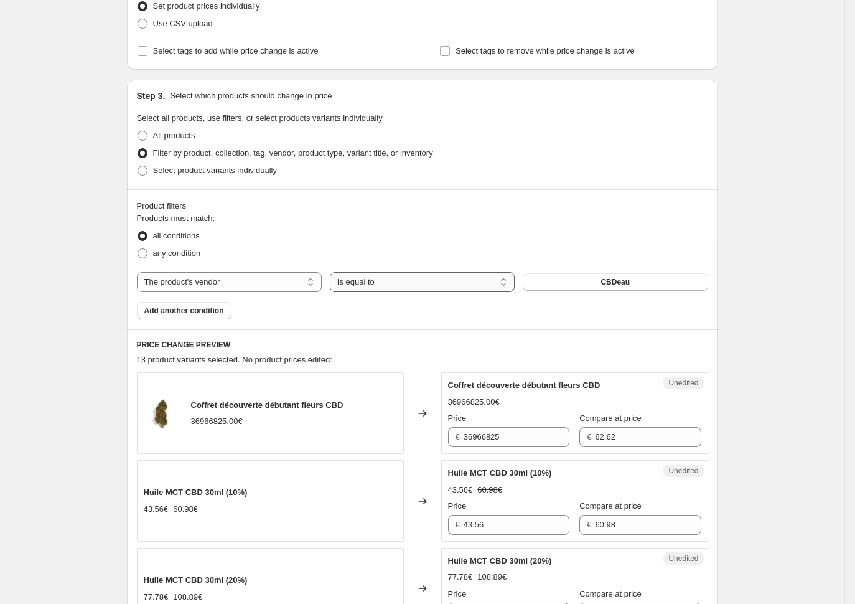
click at [395, 281] on select "Is equal to Is not equal to" at bounding box center [422, 282] width 185 height 20
drag, startPoint x: 395, startPoint y: 279, endPoint x: 434, endPoint y: 276, distance: 39.4
click at [396, 279] on select "Is equal to Is not equal to" at bounding box center [422, 282] width 185 height 20
click at [592, 279] on button "CBDeau" at bounding box center [615, 281] width 185 height 17
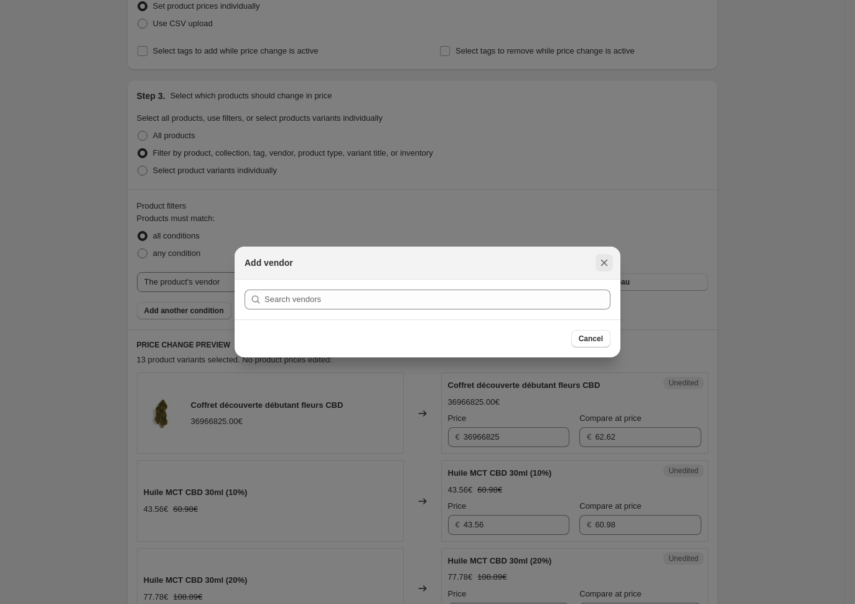
click at [607, 262] on icon "Close" at bounding box center [604, 262] width 12 height 12
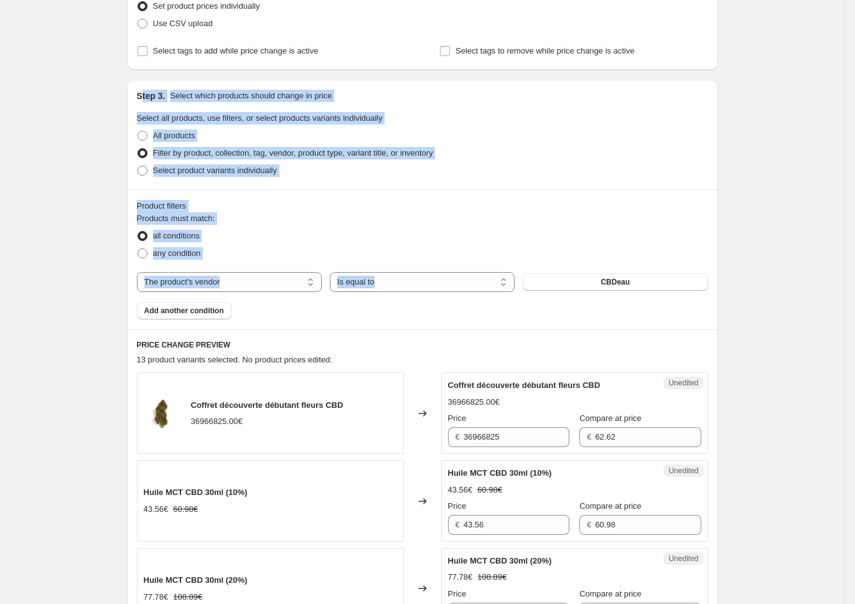
drag, startPoint x: 144, startPoint y: 100, endPoint x: 667, endPoint y: 307, distance: 562.9
click at [667, 307] on div "Step 3. Select which products should change in price Select all products, use f…" at bounding box center [422, 205] width 591 height 250
copy div "tep 3. Select which products should change in price Select all products, use fi…"
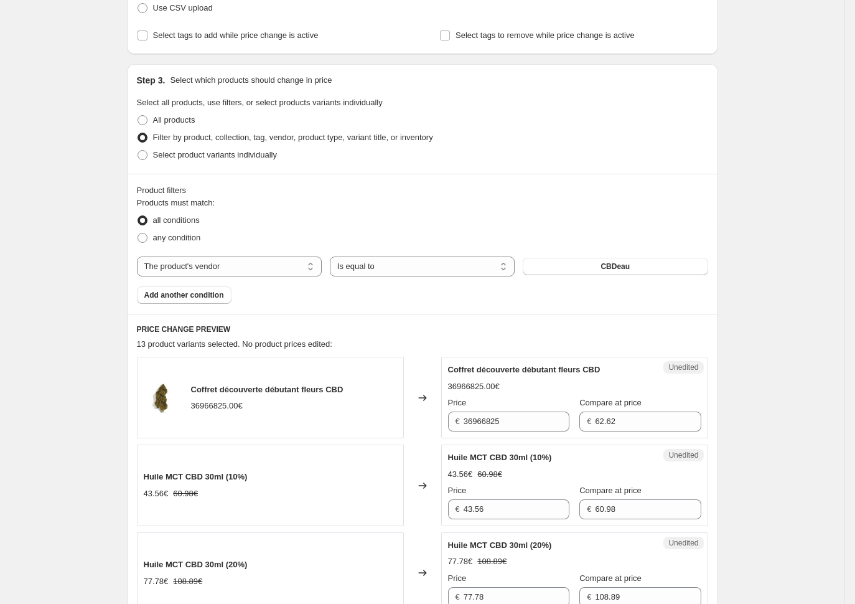
scroll to position [93, 0]
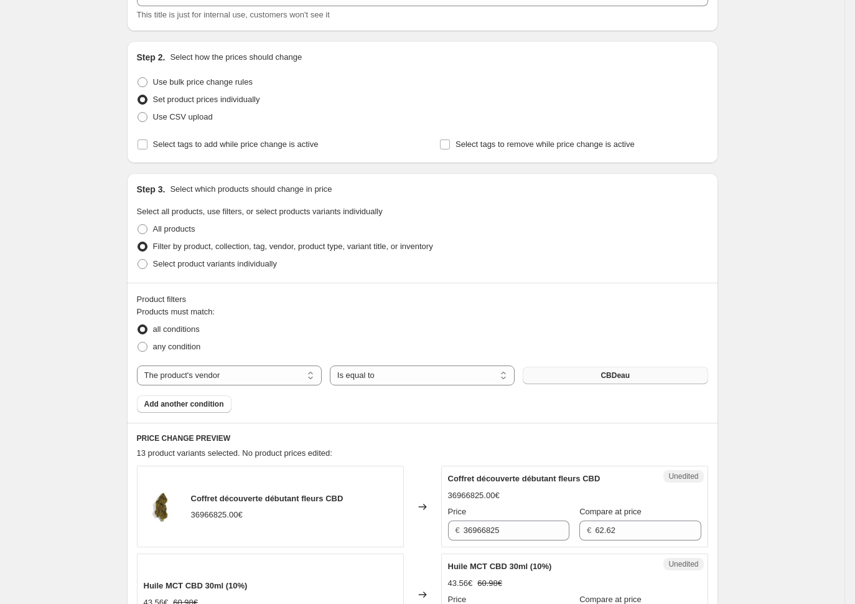
click at [597, 374] on button "CBDeau" at bounding box center [615, 375] width 185 height 17
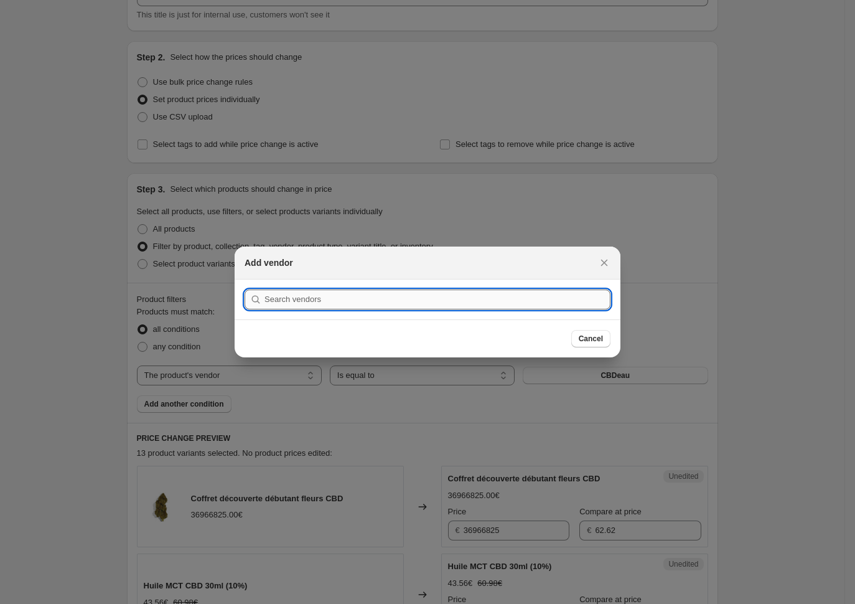
click at [533, 297] on input ":ra9:" at bounding box center [437, 299] width 346 height 20
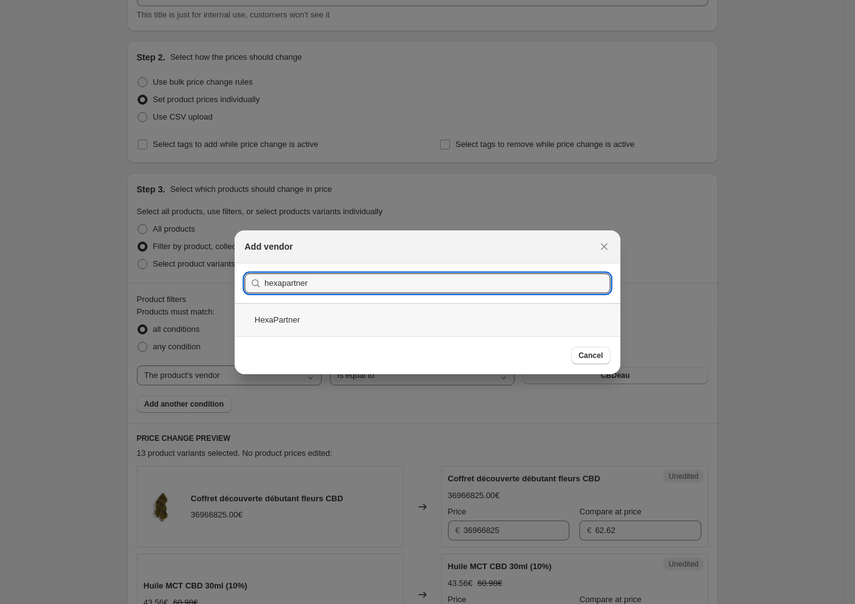
type input "hexapartner"
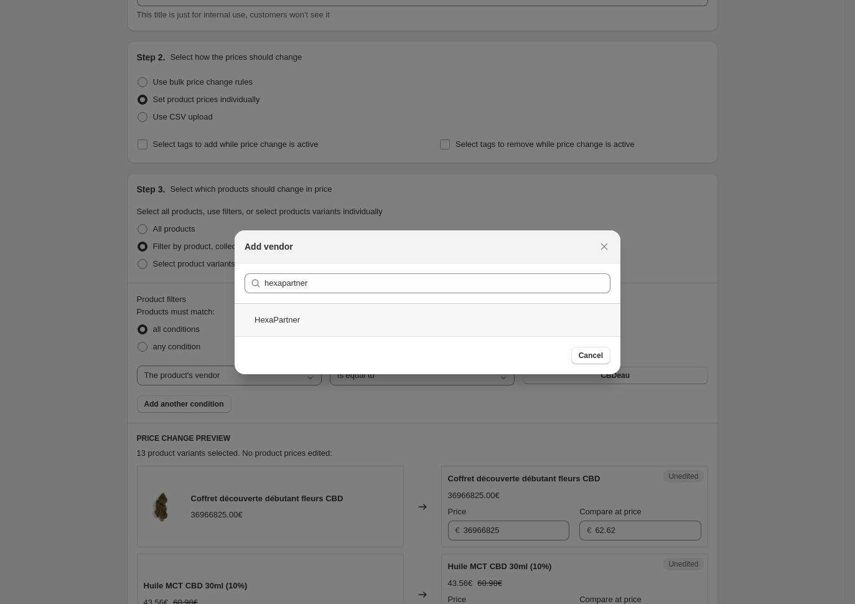
click at [402, 314] on div "HexaPartner" at bounding box center [428, 319] width 386 height 33
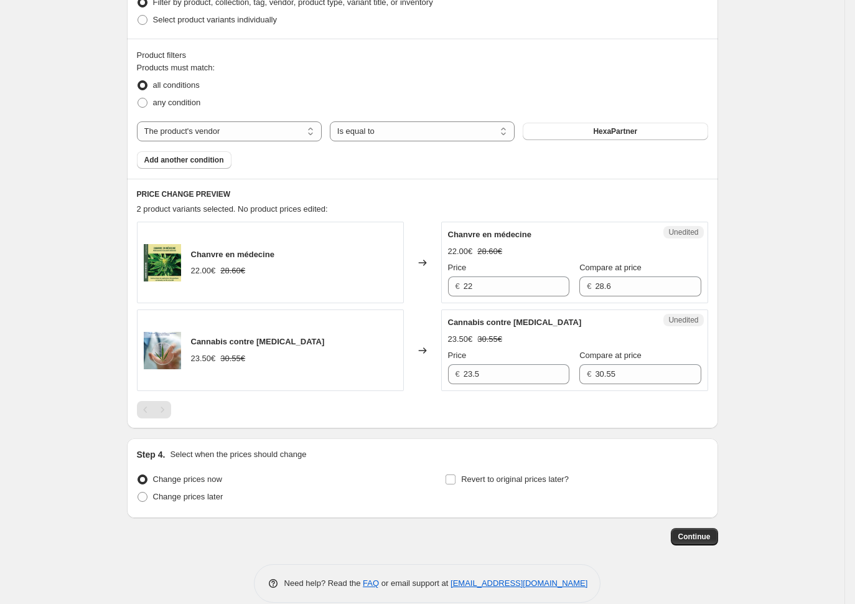
scroll to position [355, 0]
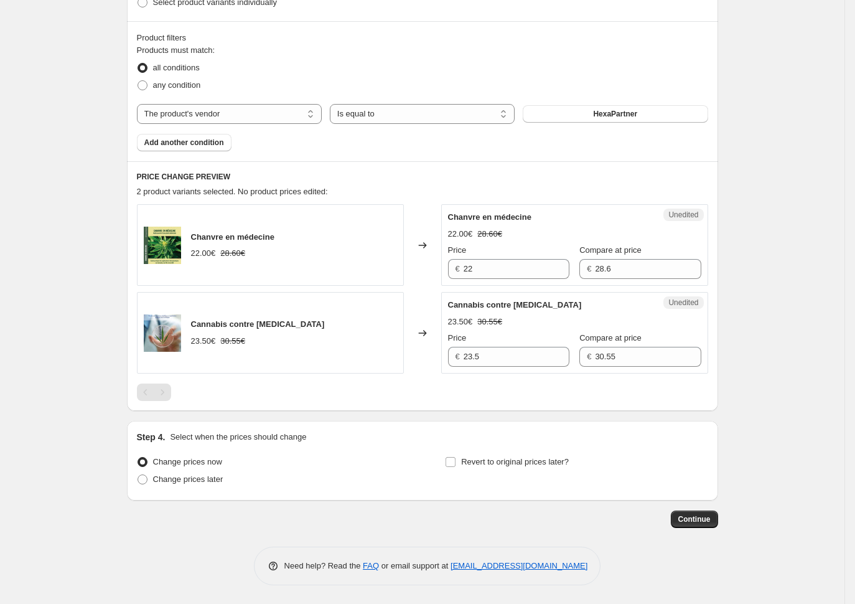
drag, startPoint x: 137, startPoint y: 390, endPoint x: 143, endPoint y: 393, distance: 7.0
click at [139, 392] on div "PRICE CHANGE PREVIEW 2 product variants selected. No product prices edited: Cha…" at bounding box center [422, 286] width 591 height 250
click at [154, 395] on div "Pagination" at bounding box center [145, 391] width 17 height 17
click at [171, 395] on div "Pagination" at bounding box center [162, 391] width 17 height 17
click at [132, 393] on div "PRICE CHANGE PREVIEW 2 product variants selected. No product prices edited: Cha…" at bounding box center [422, 286] width 591 height 250
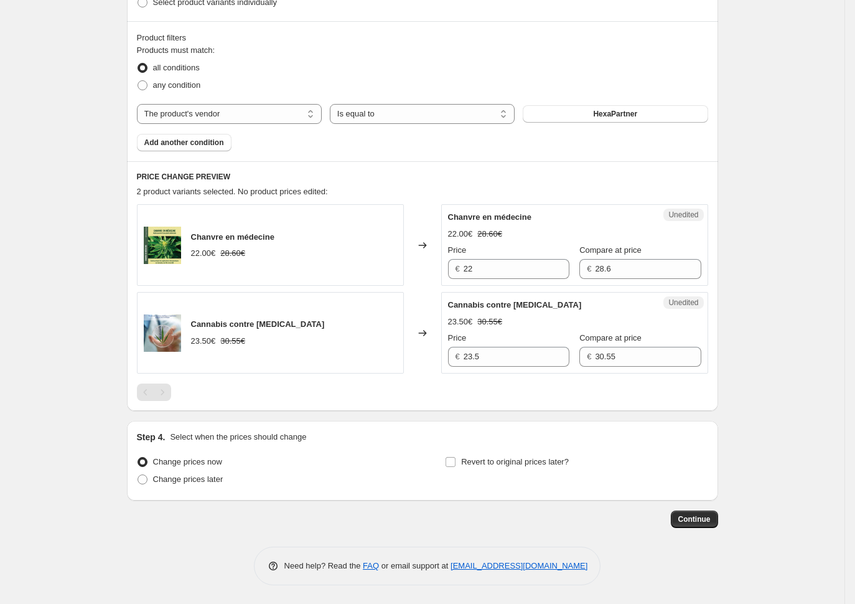
click at [152, 393] on div "Pagination" at bounding box center [145, 391] width 17 height 17
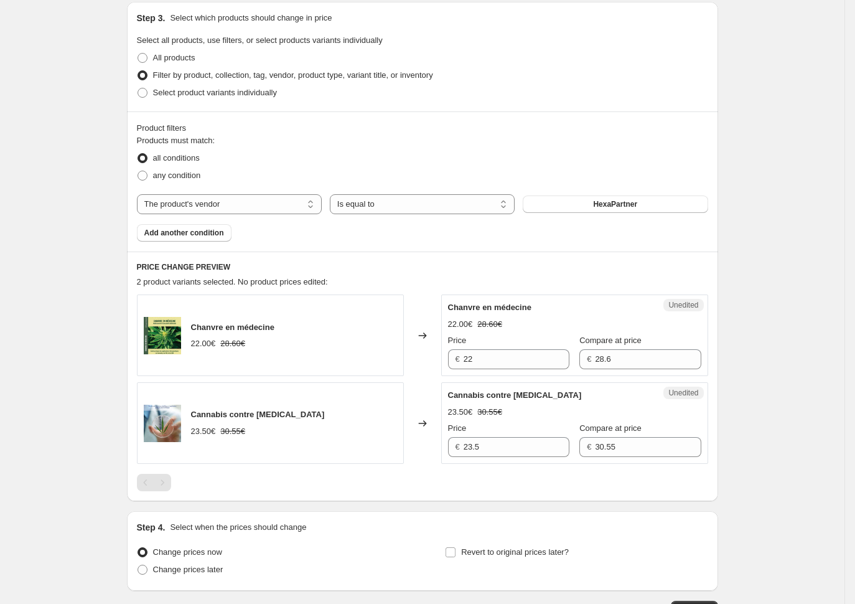
scroll to position [261, 0]
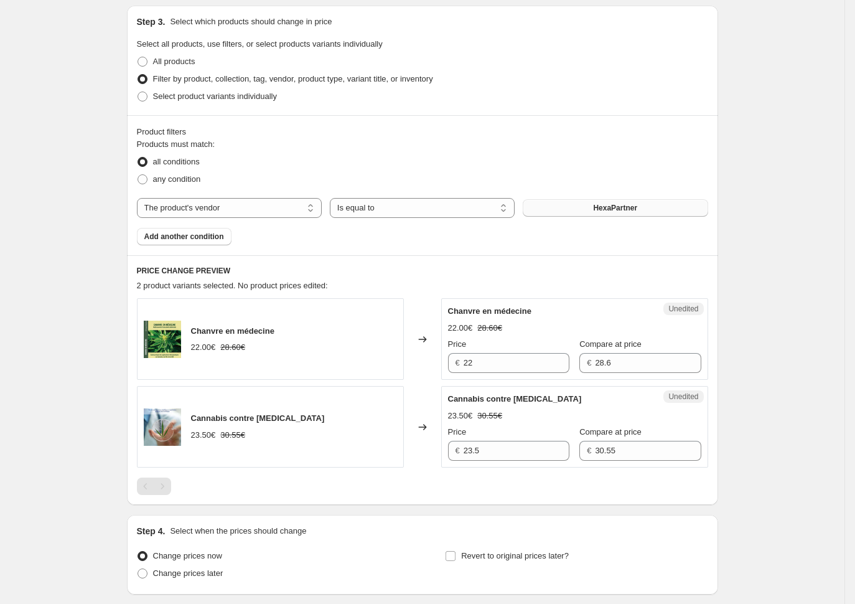
click at [583, 211] on button "HexaPartner" at bounding box center [615, 207] width 185 height 17
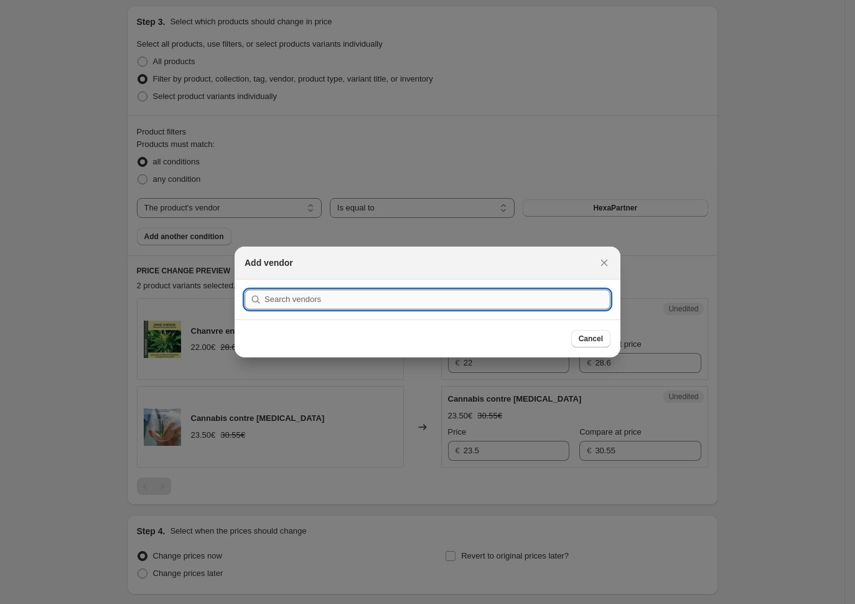
drag, startPoint x: 434, startPoint y: 286, endPoint x: 431, endPoint y: 292, distance: 7.0
click at [431, 289] on section "Submit" at bounding box center [428, 299] width 386 height 40
click at [430, 296] on input ":ra9:" at bounding box center [437, 299] width 346 height 20
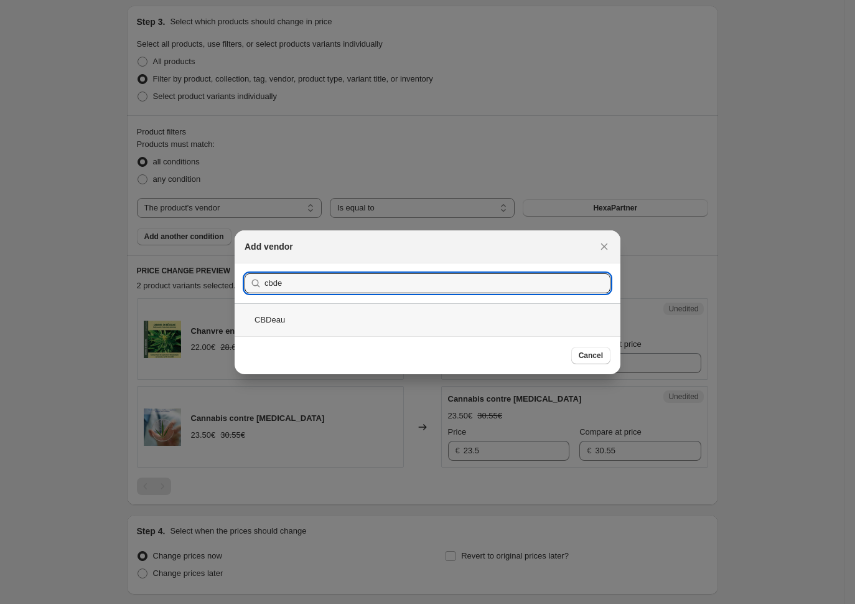
type input "cbde"
click at [307, 322] on div "CBDeau" at bounding box center [428, 319] width 386 height 33
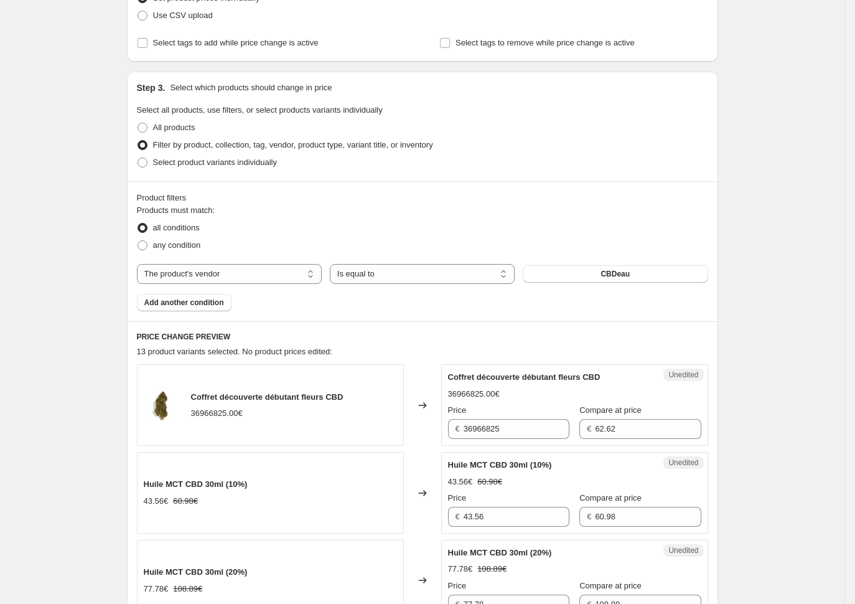
scroll to position [168, 0]
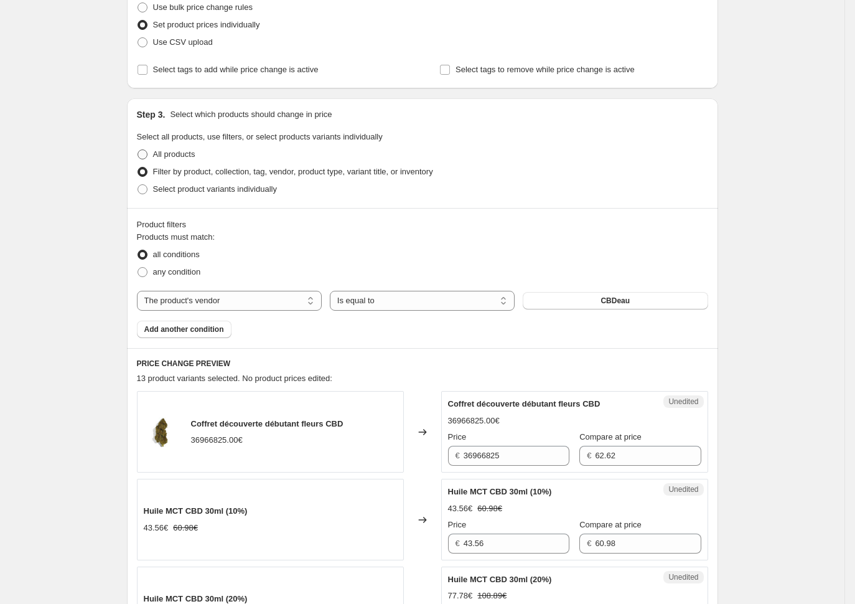
click at [161, 154] on span "All products" at bounding box center [174, 153] width 42 height 9
click at [138, 150] on input "All products" at bounding box center [138, 149] width 1 height 1
radio input "true"
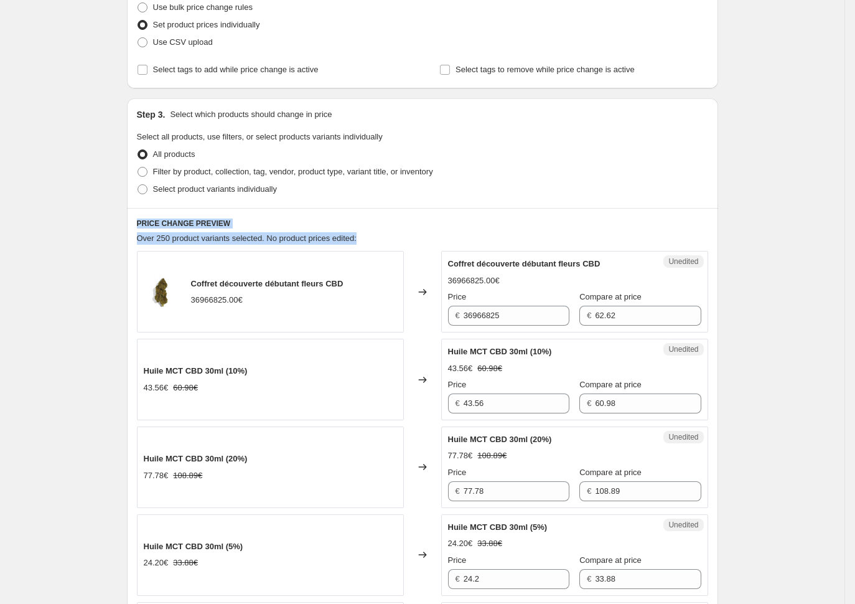
drag, startPoint x: 135, startPoint y: 223, endPoint x: 365, endPoint y: 230, distance: 229.7
copy div "PRICE CHANGE PREVIEW Over 250 product variants selected. No product prices edit…"
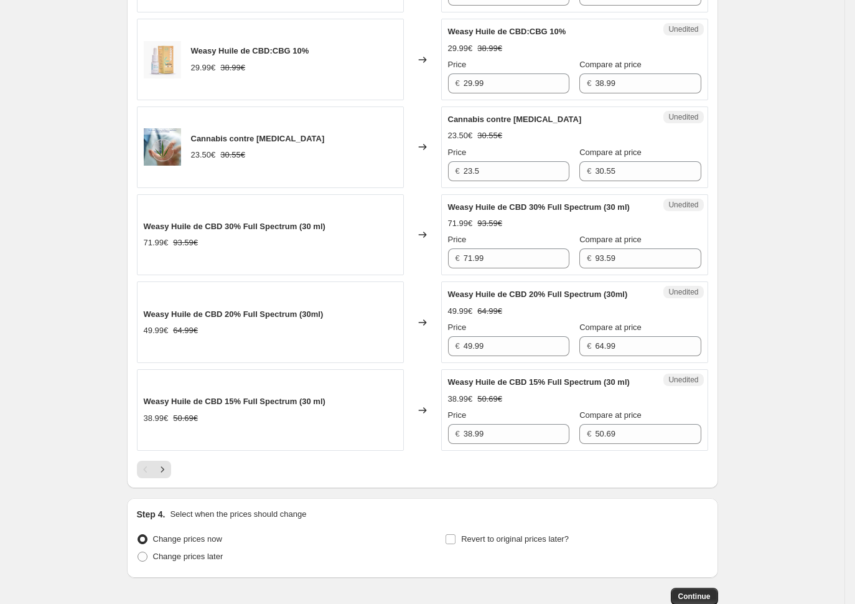
scroll to position [1754, 0]
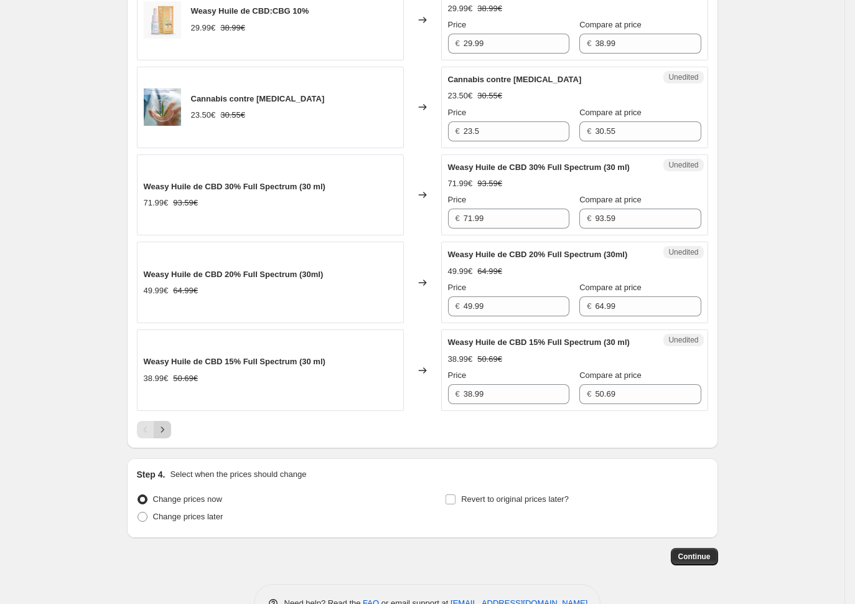
click at [169, 436] on icon "Next" at bounding box center [162, 429] width 12 height 12
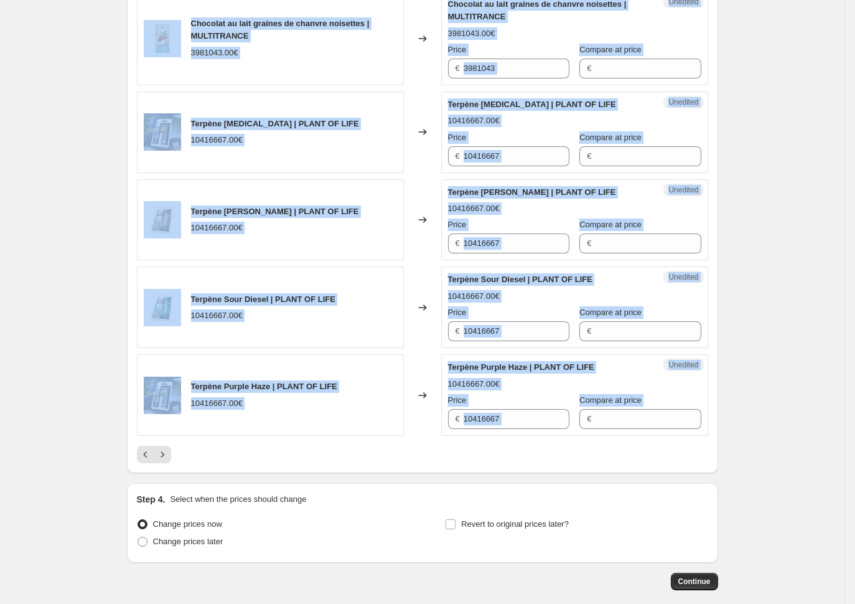
drag, startPoint x: 139, startPoint y: 169, endPoint x: 669, endPoint y: 482, distance: 615.5
copy div "Loremi Dolor si AME 44% (5256 co) - 26 ad 83.71€ 39.40€ Elitsed do Eiusmodt Inc…"
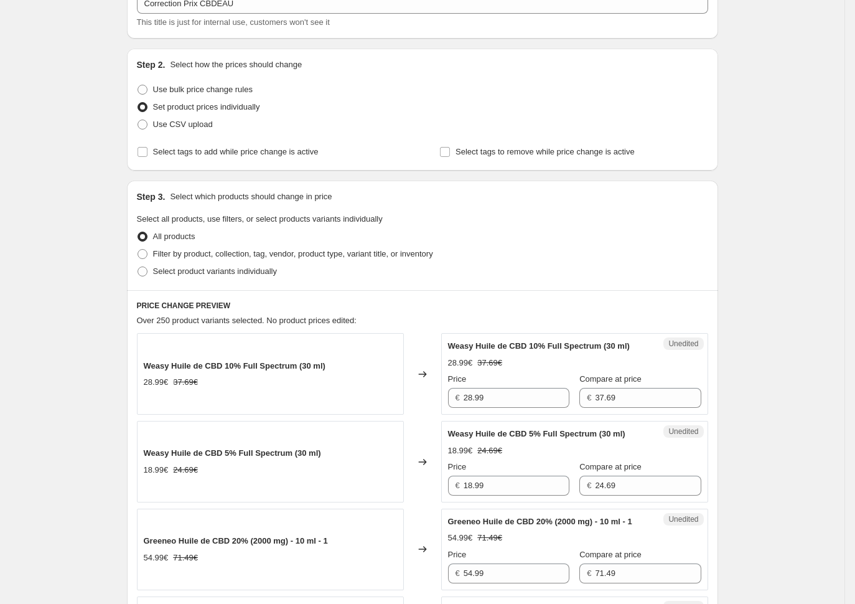
scroll to position [0, 0]
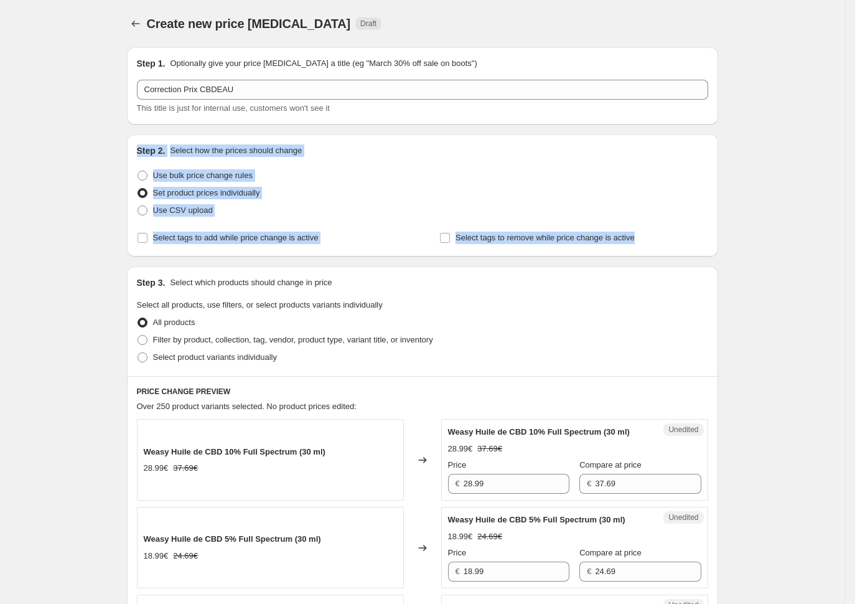
drag, startPoint x: 141, startPoint y: 149, endPoint x: 641, endPoint y: 247, distance: 509.9
click at [640, 246] on div "Step 2. Select how the prices should change Use bulk price change rules Set pro…" at bounding box center [422, 195] width 591 height 122
copy div "Step 2. Select how the prices should change Use bulk price change rules Set pro…"
click at [319, 191] on div "Set product prices individually" at bounding box center [422, 192] width 571 height 17
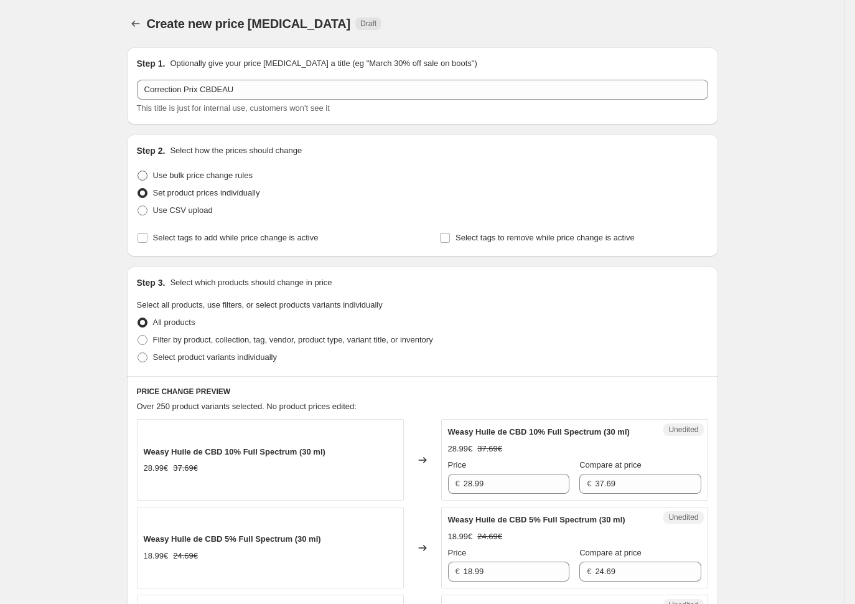
click at [240, 177] on span "Use bulk price change rules" at bounding box center [203, 175] width 100 height 9
click at [138, 171] on input "Use bulk price change rules" at bounding box center [138, 171] width 1 height 1
radio input "true"
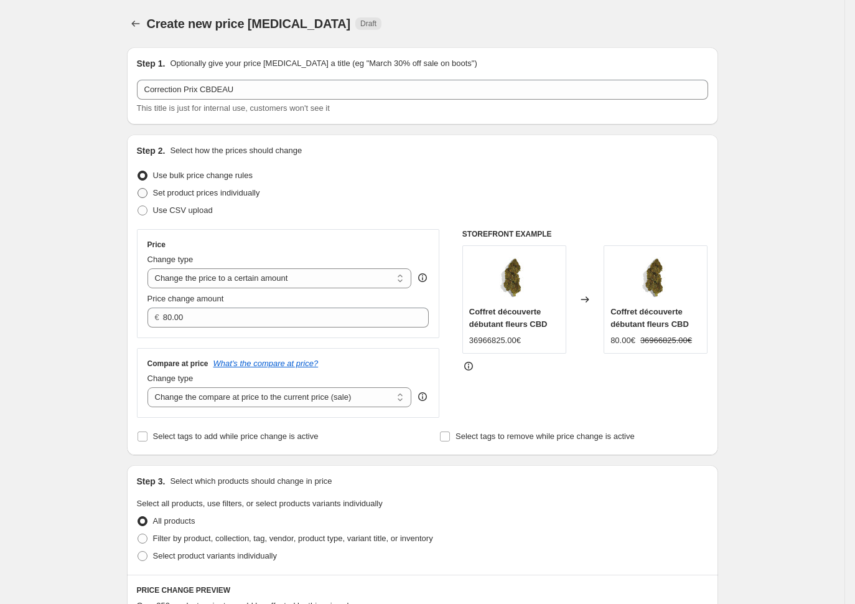
click at [217, 193] on span "Set product prices individually" at bounding box center [206, 192] width 107 height 9
click at [138, 189] on input "Set product prices individually" at bounding box center [138, 188] width 1 height 1
radio input "true"
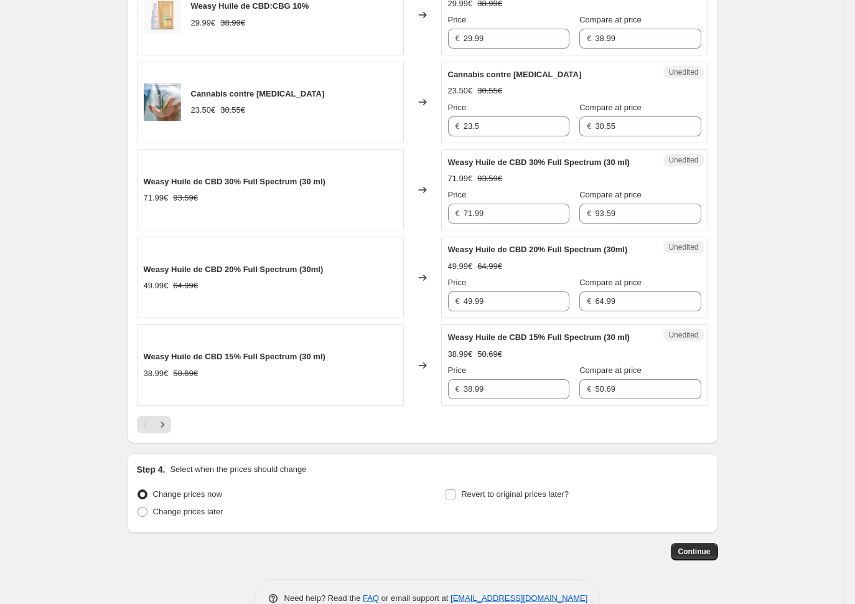
scroll to position [1773, 0]
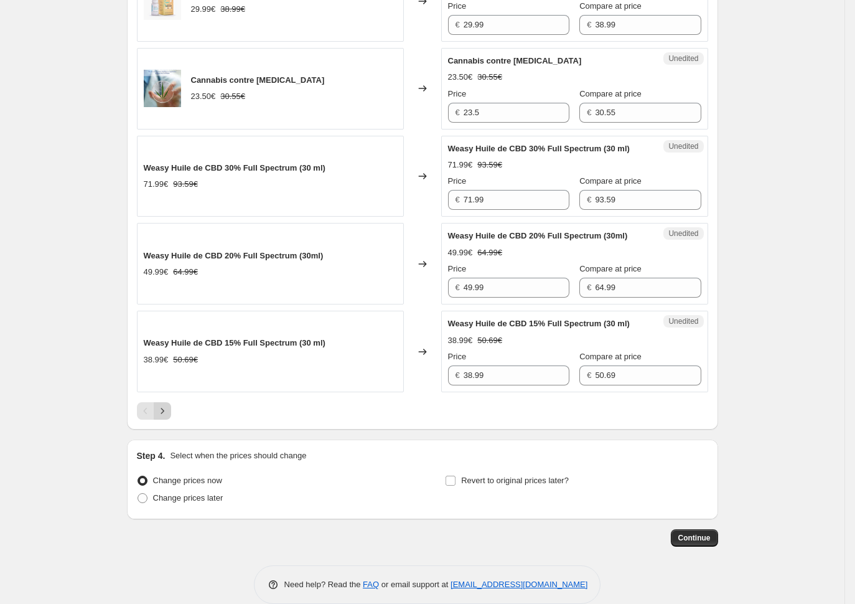
click at [162, 412] on icon "Next" at bounding box center [162, 411] width 12 height 12
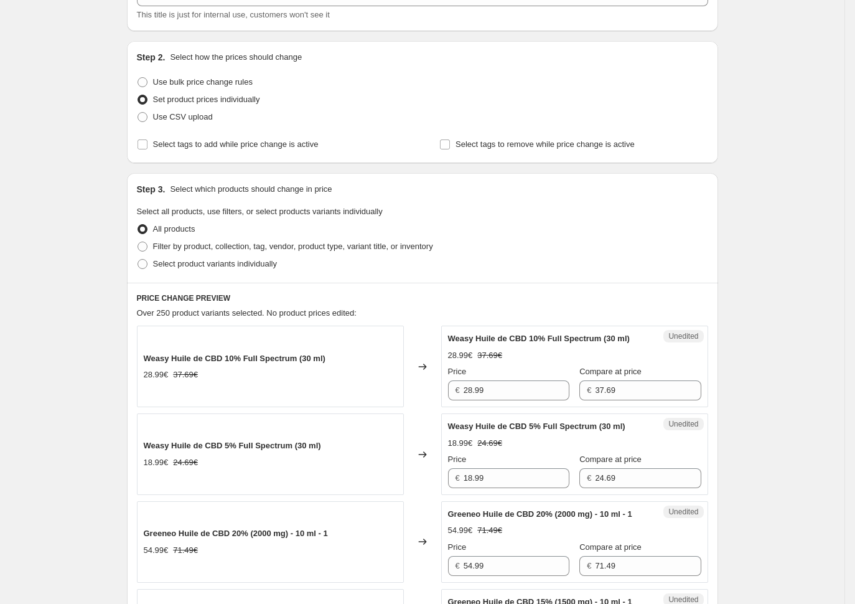
scroll to position [0, 0]
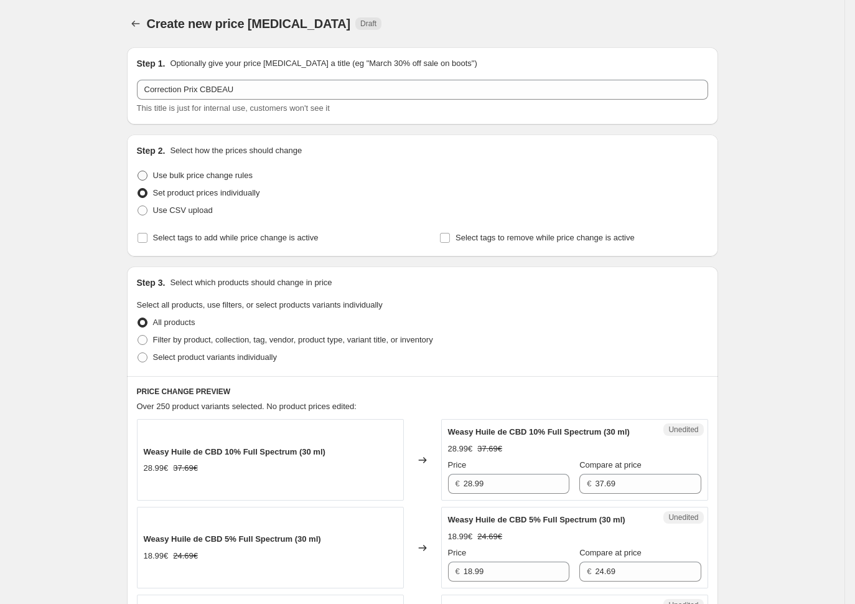
click at [200, 173] on span "Use bulk price change rules" at bounding box center [203, 175] width 100 height 9
click at [138, 171] on input "Use bulk price change rules" at bounding box center [138, 171] width 1 height 1
radio input "true"
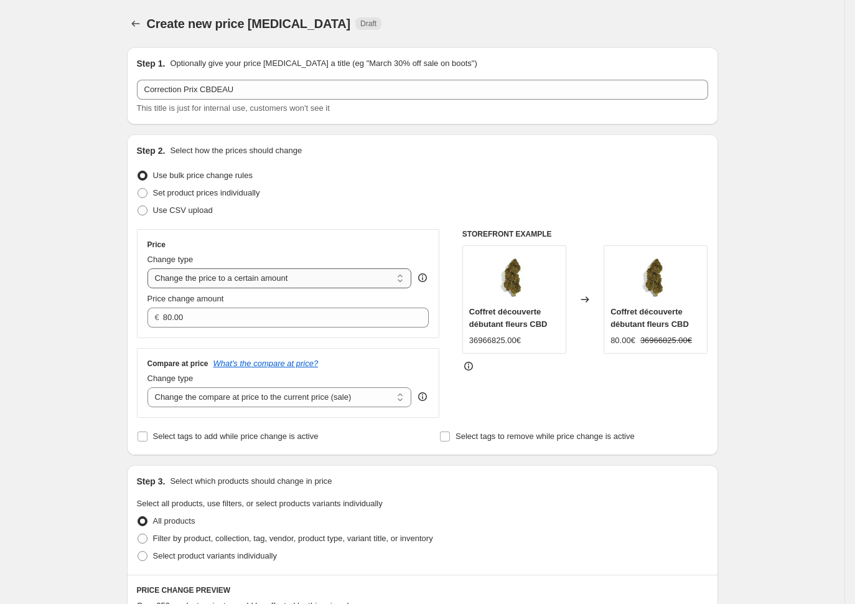
click at [283, 279] on select "Change the price to a certain amount Change the price by a certain amount Chang…" at bounding box center [279, 278] width 264 height 20
click at [286, 278] on select "Change the price to a certain amount Change the price by a certain amount Chang…" at bounding box center [279, 278] width 264 height 20
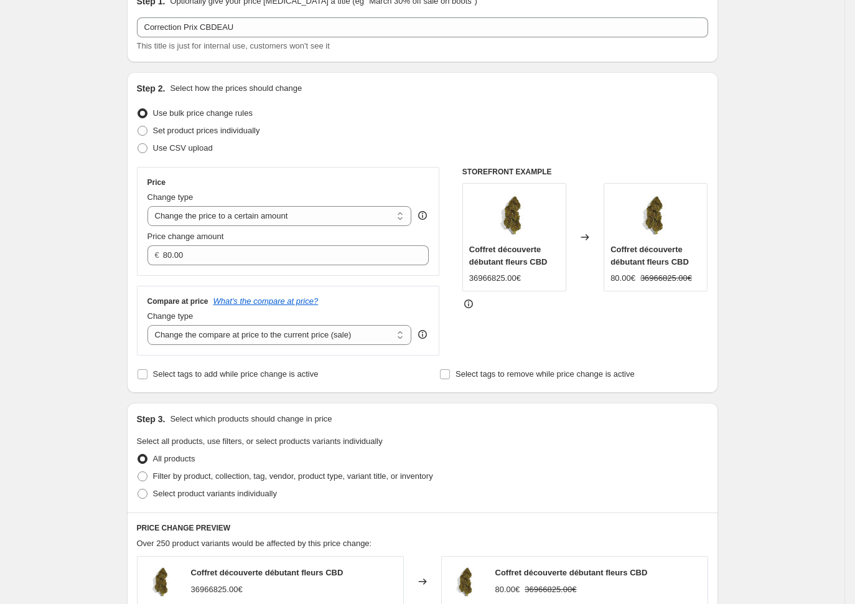
scroll to position [93, 0]
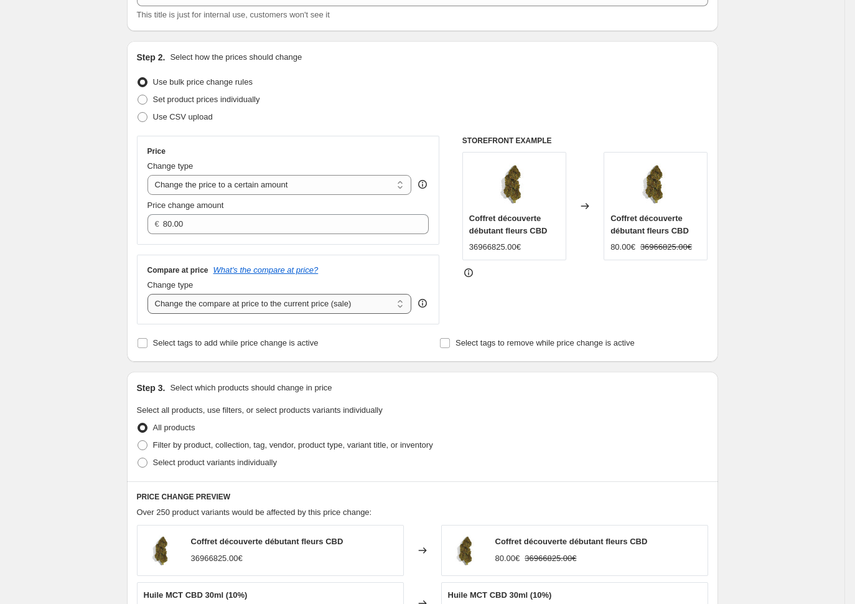
click at [314, 303] on select "Change the compare at price to the current price (sale) Change the compare at p…" at bounding box center [279, 304] width 264 height 20
click at [152, 295] on select "Change the compare at price to the current price (sale) Change the compare at p…" at bounding box center [279, 304] width 264 height 20
click at [207, 301] on select "Change the compare at price to the current price (sale) Change the compare at p…" at bounding box center [279, 304] width 264 height 20
click at [152, 295] on select "Change the compare at price to the current price (sale) Change the compare at p…" at bounding box center [279, 304] width 264 height 20
click at [327, 306] on select "Change the compare at price to the current price (sale) Change the compare at p…" at bounding box center [279, 304] width 264 height 20
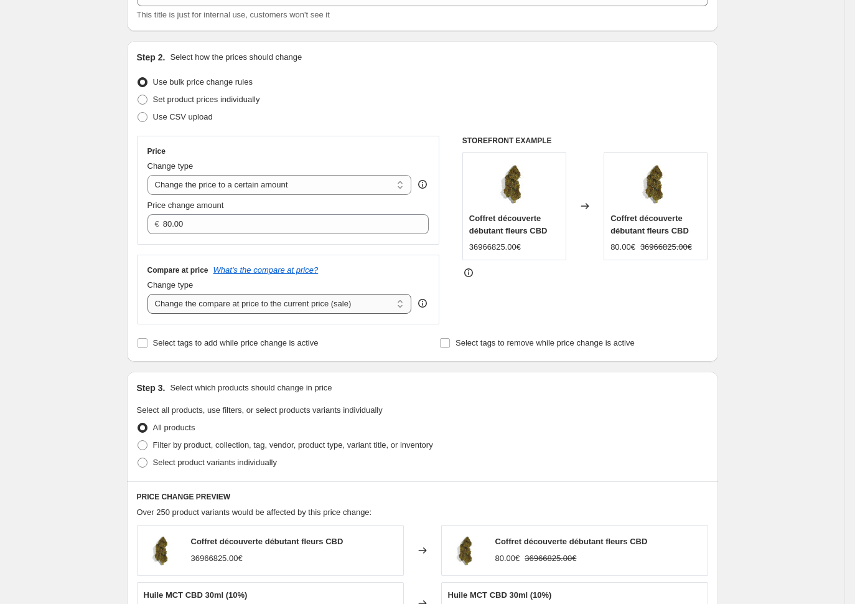
click at [152, 295] on select "Change the compare at price to the current price (sale) Change the compare at p…" at bounding box center [279, 304] width 264 height 20
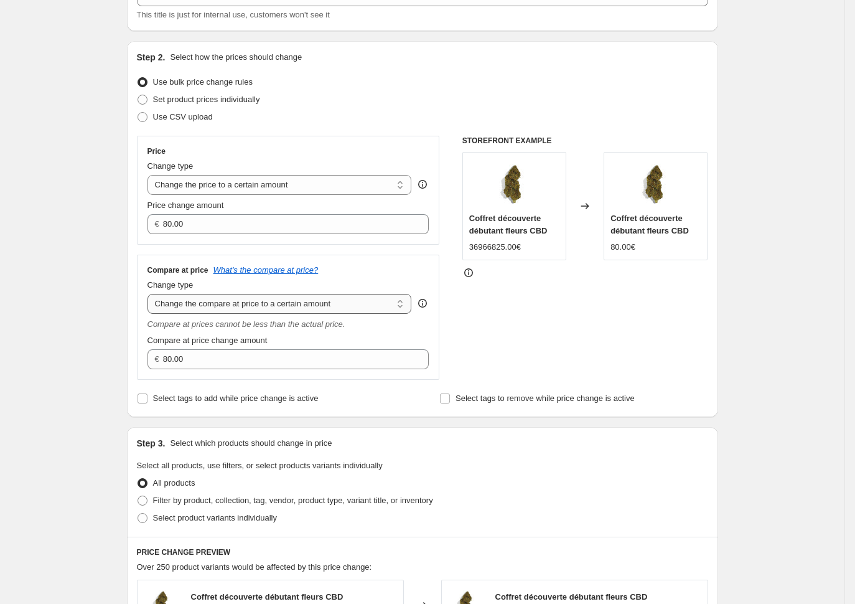
click at [344, 308] on select "Change the compare at price to the current price (sale) Change the compare at p…" at bounding box center [279, 304] width 264 height 20
select select "remove"
click at [152, 295] on select "Change the compare at price to the current price (sale) Change the compare at p…" at bounding box center [279, 304] width 264 height 20
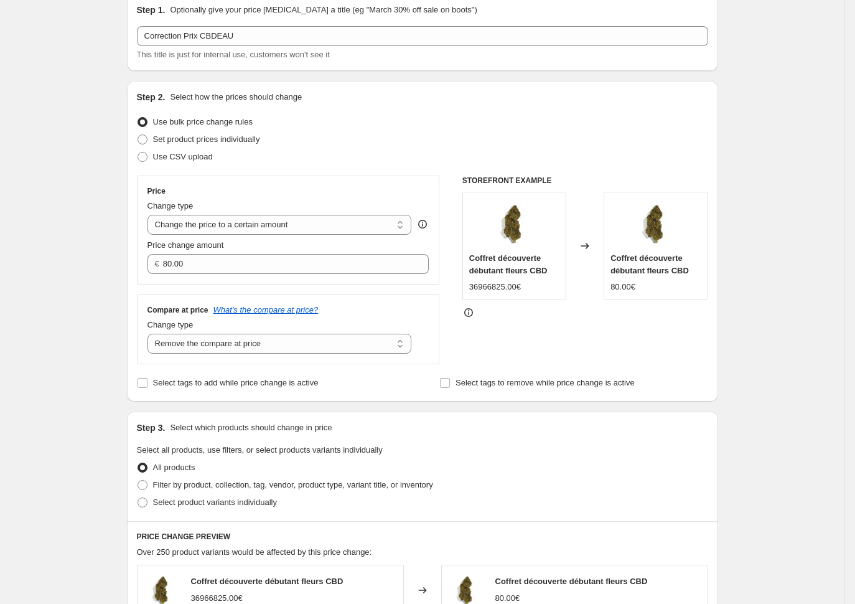
scroll to position [26, 0]
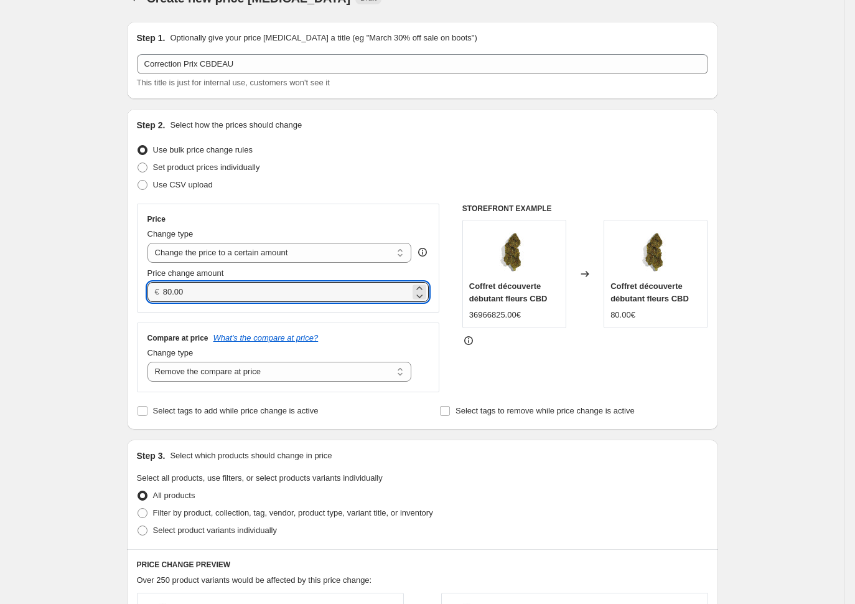
drag, startPoint x: 204, startPoint y: 290, endPoint x: 155, endPoint y: 291, distance: 48.5
click at [156, 291] on div "€ 80.00" at bounding box center [288, 292] width 282 height 20
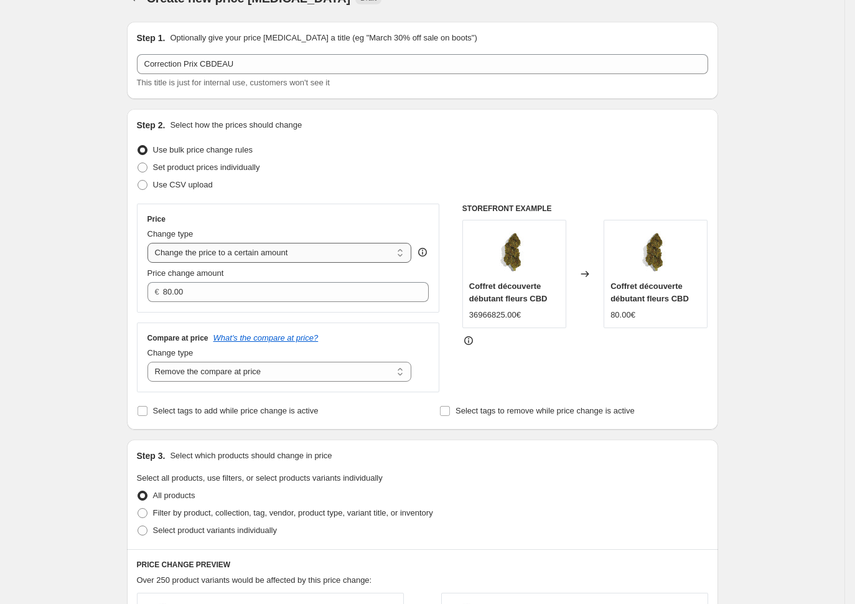
click at [225, 248] on select "Change the price to a certain amount Change the price by a certain amount Chang…" at bounding box center [279, 253] width 264 height 20
click at [208, 230] on div "Change type" at bounding box center [279, 234] width 264 height 12
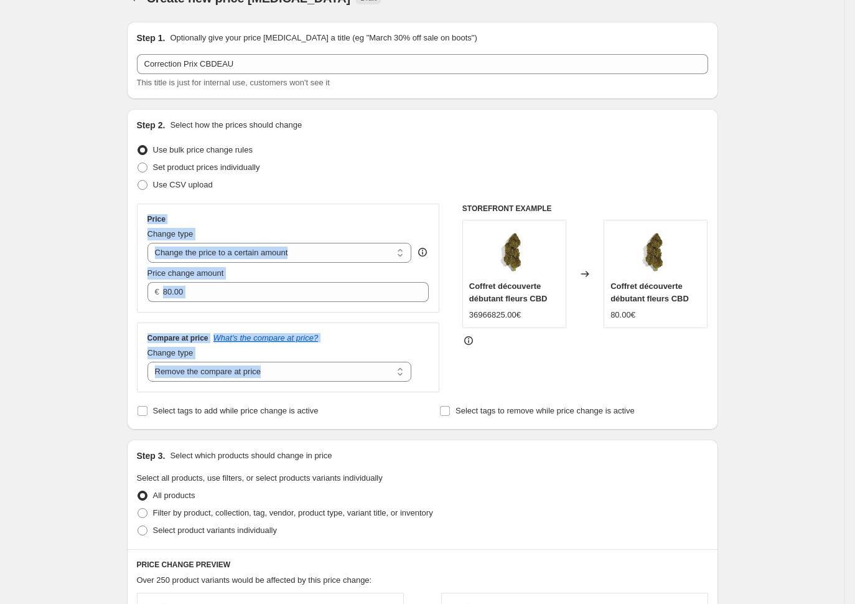
drag, startPoint x: 144, startPoint y: 212, endPoint x: 419, endPoint y: 388, distance: 326.3
click at [419, 388] on div "Price Change type Change the price to a certain amount Change the price by a ce…" at bounding box center [288, 298] width 303 height 189
click at [386, 250] on select "Change the price to a certain amount Change the price by a certain amount Chang…" at bounding box center [279, 253] width 264 height 20
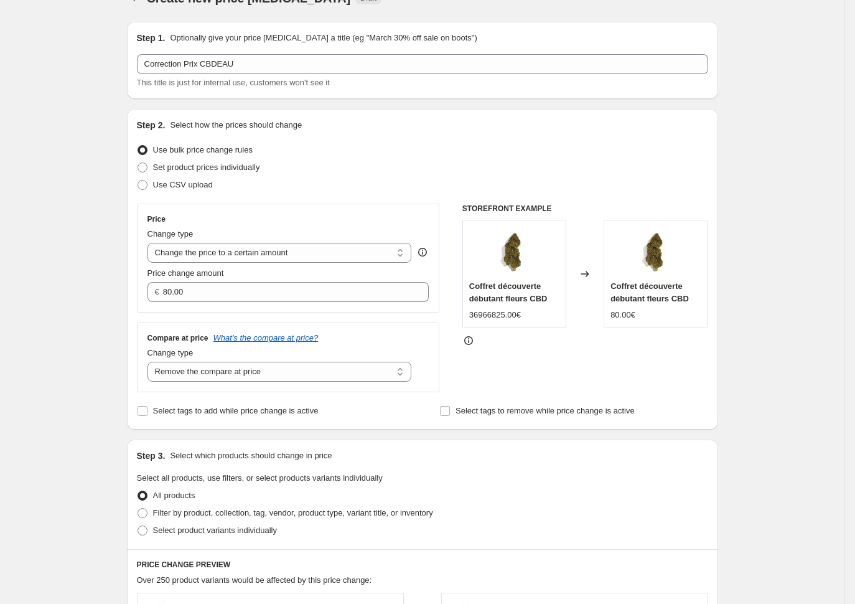
click at [445, 136] on div "Step 2. Select how the prices should change Use bulk price change rules Set pro…" at bounding box center [422, 269] width 571 height 301
click at [195, 253] on select "Change the price to a certain amount Change the price by a certain amount Chang…" at bounding box center [279, 253] width 264 height 20
select select "bcap"
click at [152, 243] on select "Change the price to a certain amount Change the price by a certain amount Chang…" at bounding box center [279, 253] width 264 height 20
type input "-12.00"
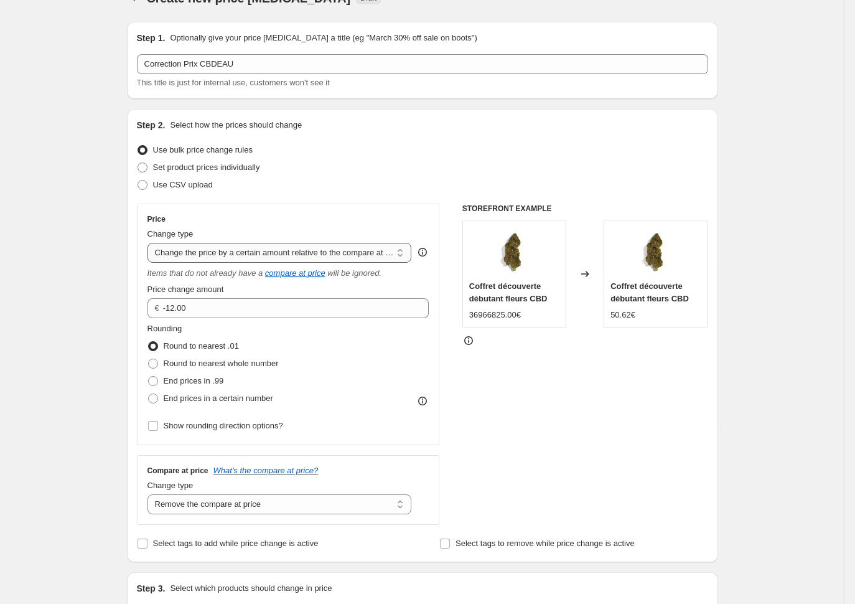
click at [300, 248] on select "Change the price to a certain amount Change the price by a certain amount Chang…" at bounding box center [279, 253] width 264 height 20
click at [119, 212] on div "Create new price [MEDICAL_DATA]. This page is ready Create new price [MEDICAL_D…" at bounding box center [422, 587] width 621 height 1227
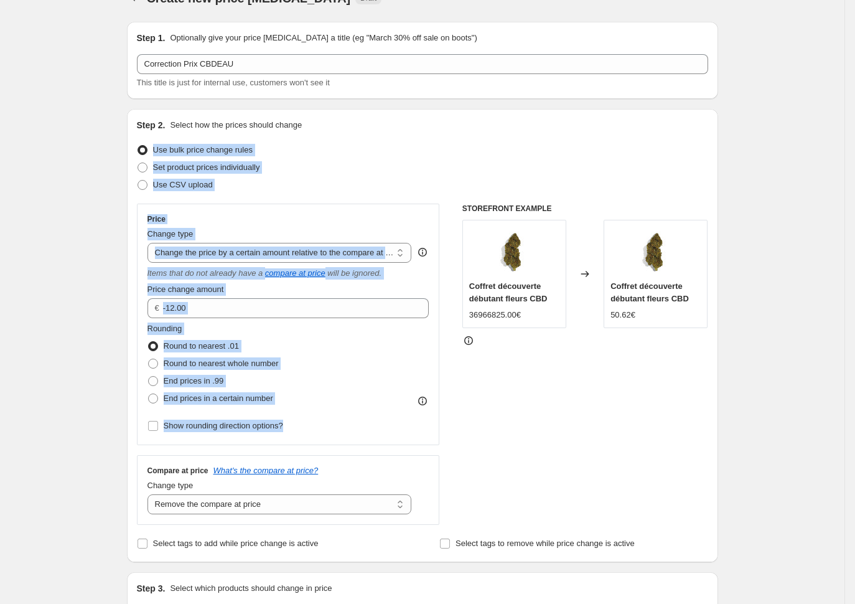
drag, startPoint x: 125, startPoint y: 139, endPoint x: 401, endPoint y: 420, distance: 394.3
click at [401, 420] on div "Step 1. Optionally give your price [MEDICAL_DATA] a title (eg "March 30% off sa…" at bounding box center [417, 568] width 601 height 1113
copy div "Use bulk price change rules Set product prices individually Use CSV upload Pric…"
click at [393, 248] on select "Change the price to a certain amount Change the price by a certain amount Chang…" at bounding box center [279, 253] width 264 height 20
select select "to"
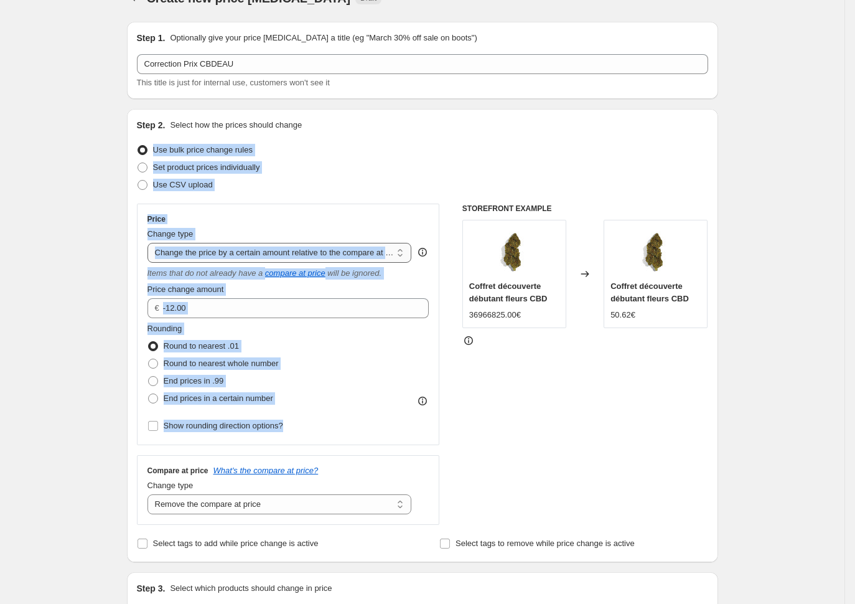
click at [152, 243] on select "Change the price to a certain amount Change the price by a certain amount Chang…" at bounding box center [279, 253] width 264 height 20
type input "80.00"
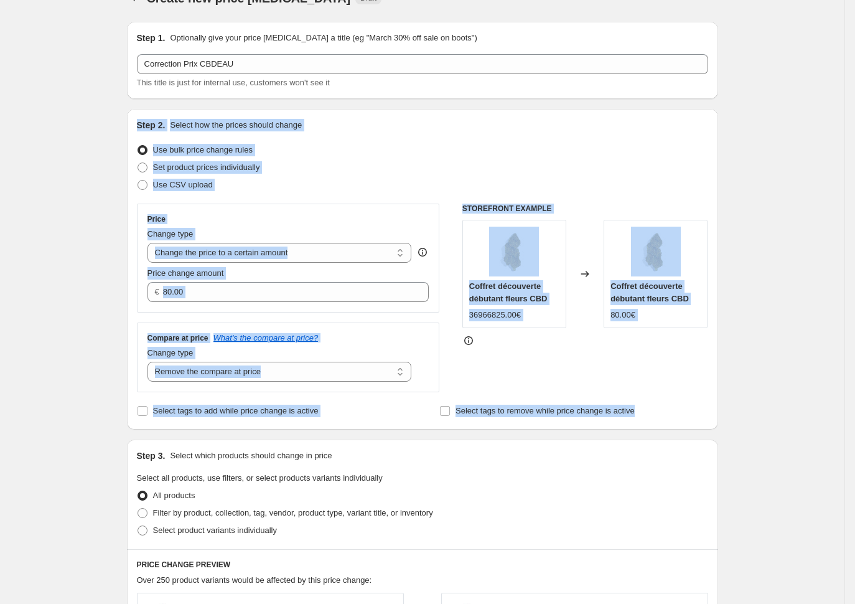
drag, startPoint x: 136, startPoint y: 123, endPoint x: 638, endPoint y: 427, distance: 587.2
click at [638, 427] on div "Step 2. Select how the prices should change Use bulk price change rules Set pro…" at bounding box center [422, 269] width 591 height 321
copy div "Lore 6. Ipsumd sit ame consec adipis elitse Doe temp incid utlabo etdol Mag ali…"
click at [10, 331] on div "Create new price [MEDICAL_DATA]. This page is ready Create new price [MEDICAL_D…" at bounding box center [422, 521] width 845 height 1094
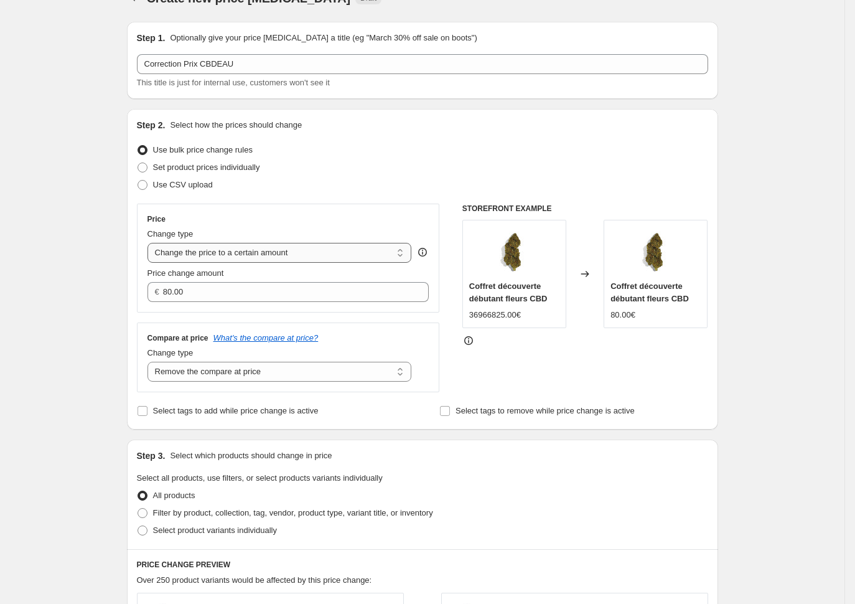
click at [248, 256] on select "Change the price to a certain amount Change the price by a certain amount Chang…" at bounding box center [279, 253] width 264 height 20
click at [10, 192] on div "Create new price [MEDICAL_DATA]. This page is ready Create new price [MEDICAL_D…" at bounding box center [422, 521] width 845 height 1094
